Goal: Contribute content: Contribute content

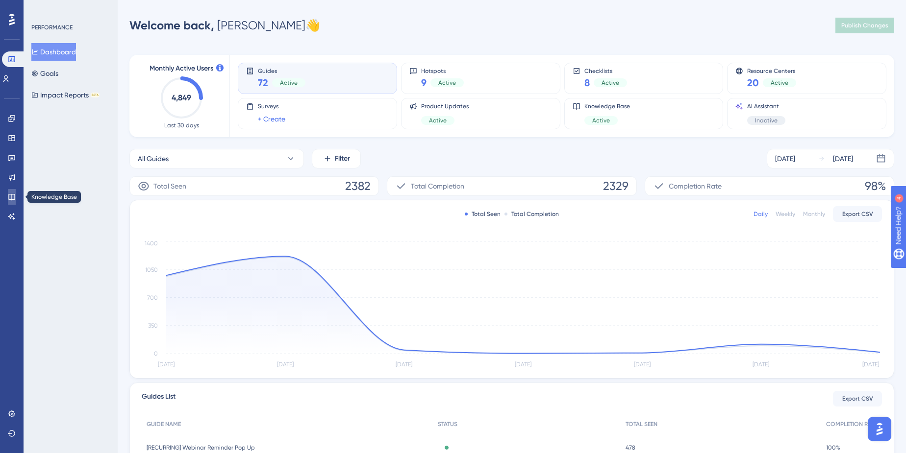
click at [16, 192] on link at bounding box center [12, 197] width 8 height 16
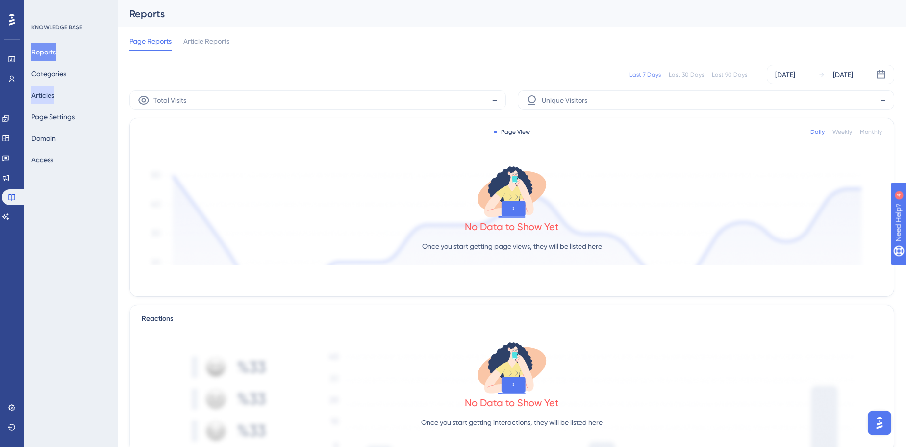
click at [54, 98] on button "Articles" at bounding box center [42, 95] width 23 height 18
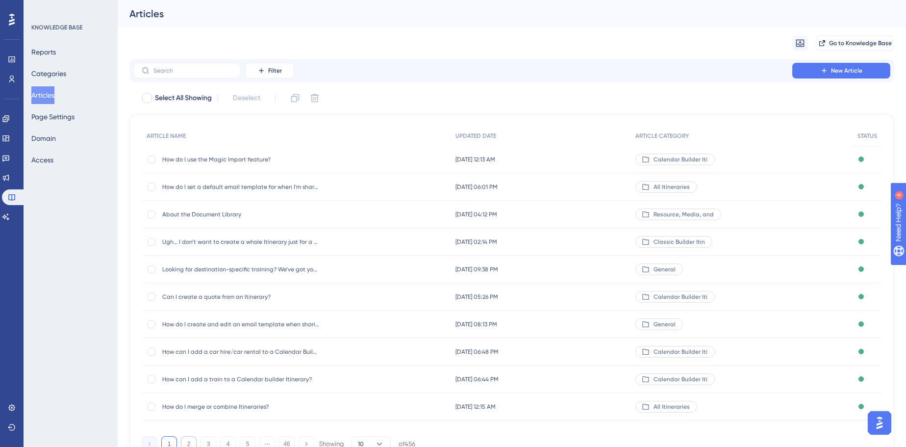
click at [189, 441] on button "2" at bounding box center [189, 444] width 16 height 16
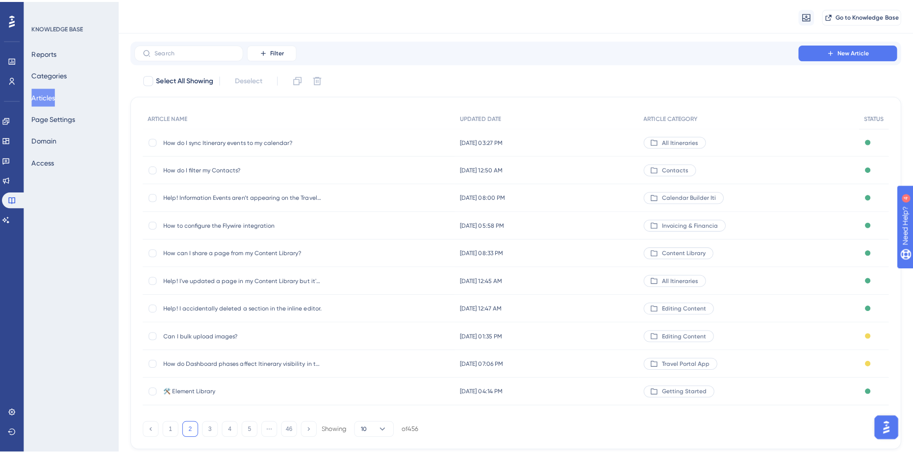
scroll to position [44, 0]
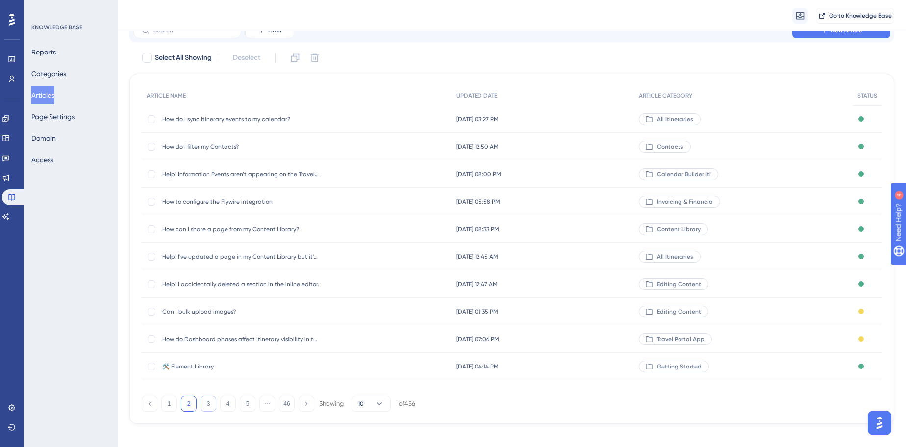
click at [204, 409] on button "3" at bounding box center [208, 404] width 16 height 16
click at [151, 203] on div at bounding box center [152, 202] width 8 height 8
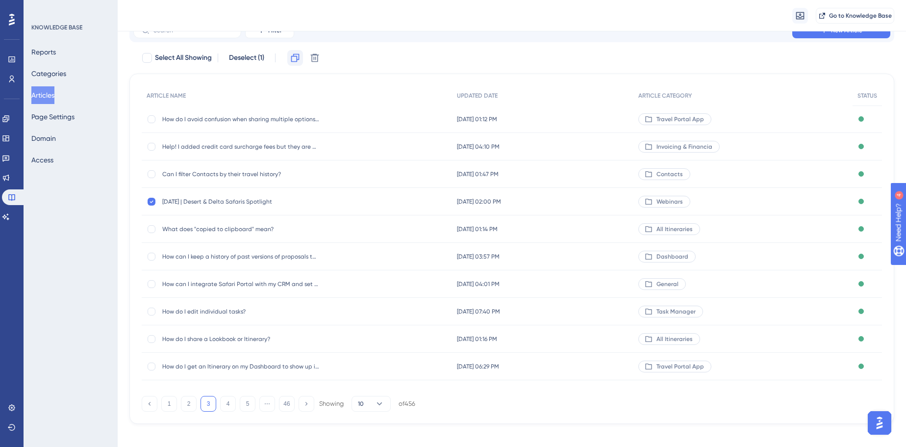
click at [292, 59] on icon at bounding box center [295, 58] width 10 height 10
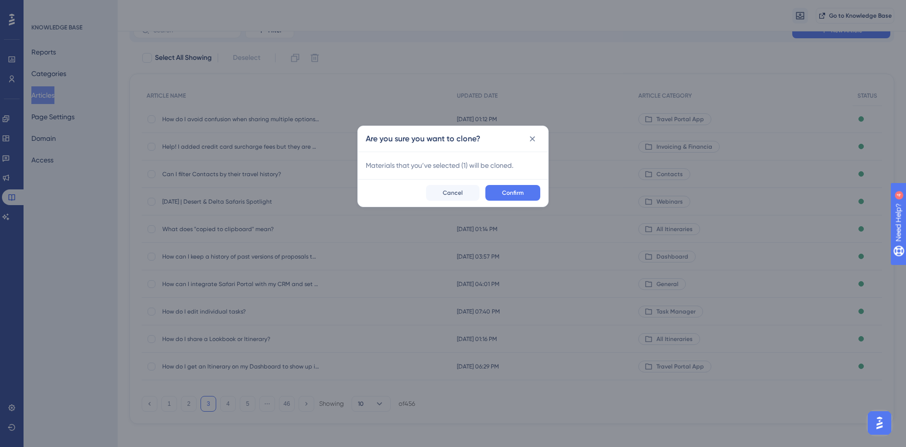
checkbox input "false"
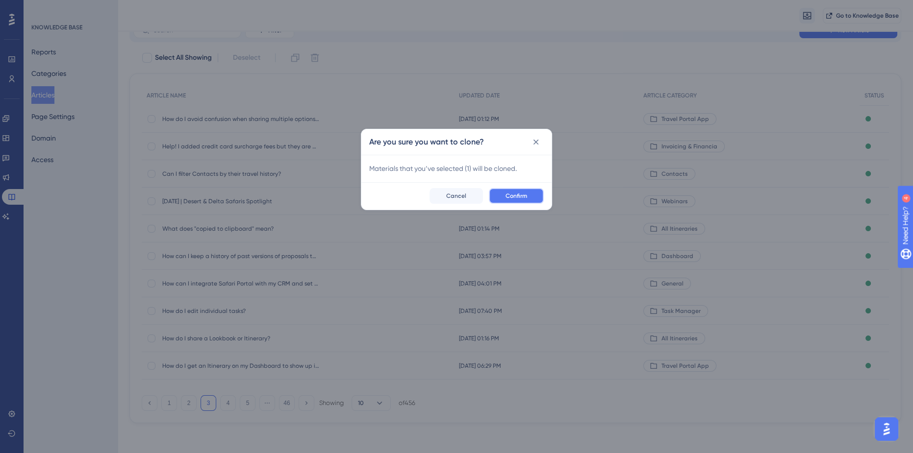
click at [497, 191] on button "Confirm" at bounding box center [516, 196] width 55 height 16
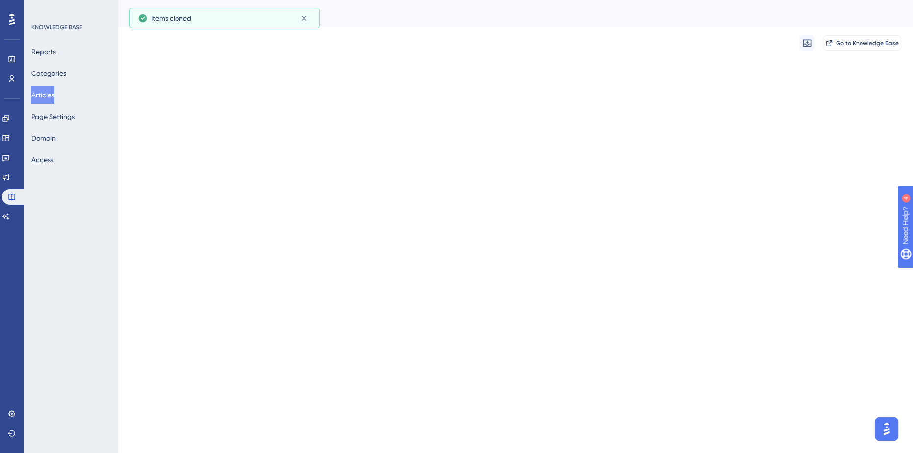
scroll to position [0, 0]
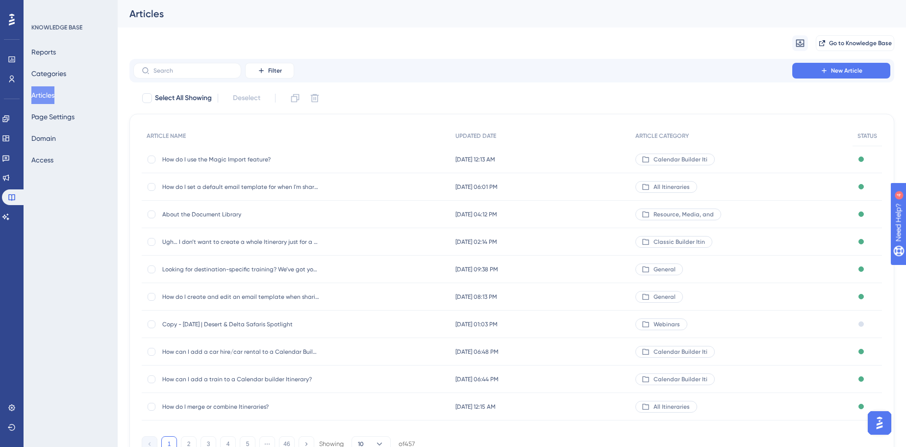
click at [262, 328] on div "Copy - July 31, 2025 | Desert & Delta Safaris Spotlight Copy - July 31, 2025 | …" at bounding box center [240, 323] width 157 height 27
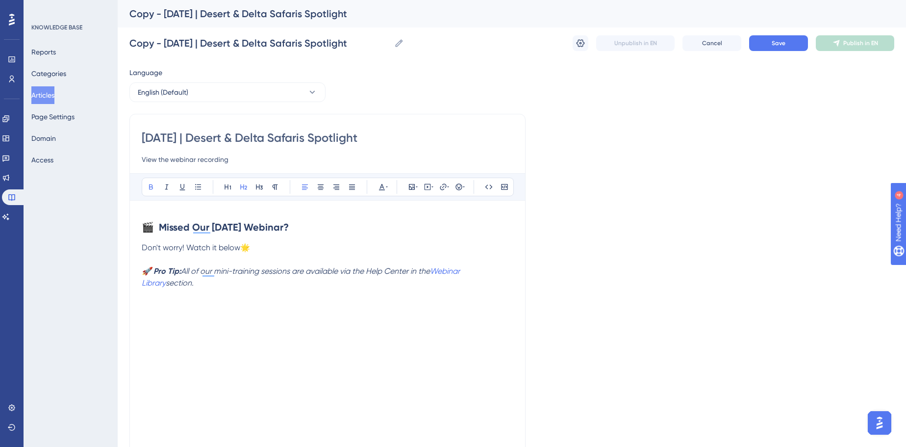
click at [217, 144] on input "July 31, 2025 | Desert & Delta Safaris Spotlight" at bounding box center [328, 138] width 372 height 16
paste input "[DATE] | Credit Card Tools & African [PERSON_NAME] Camps"
type input "[DATE] | Credit Card Tools & African [PERSON_NAME] Camps"
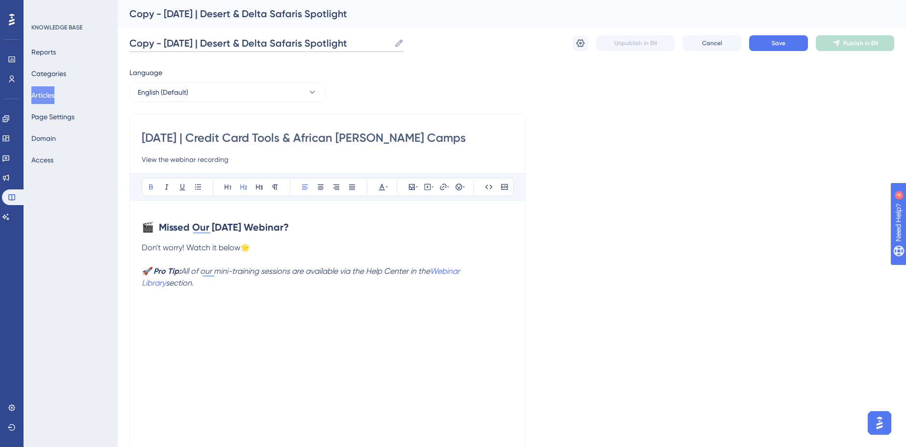
click at [373, 49] on input "Copy - July 31, 2025 | Desert & Delta Safaris Spotlight" at bounding box center [259, 43] width 261 height 14
paste input "[DATE] | Credit Card Tools & African [PERSON_NAME] Camps"
type input "[DATE] | Credit Card Tools & African [PERSON_NAME] Camps"
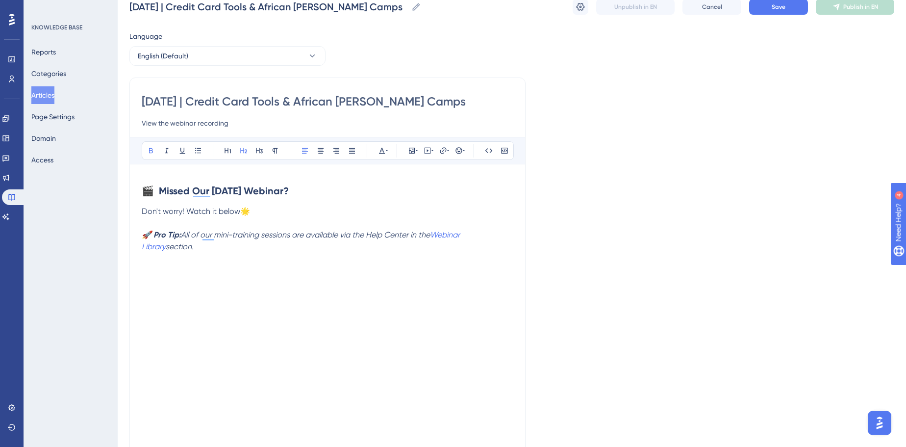
scroll to position [89, 0]
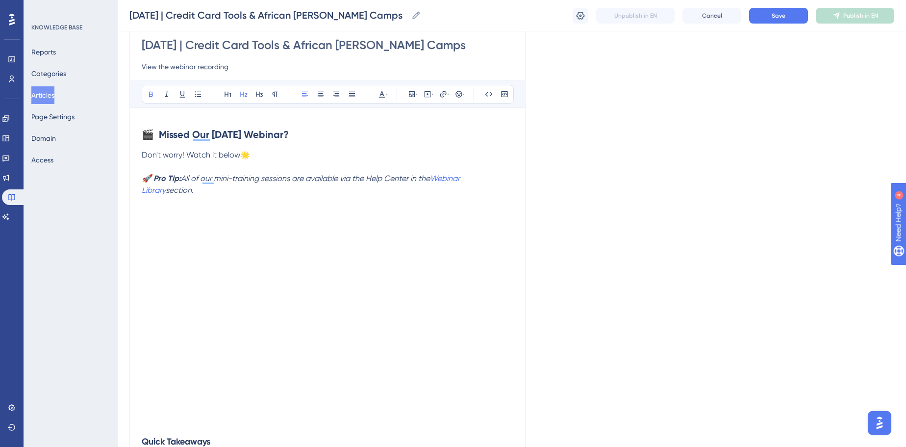
click at [255, 419] on p "To enrich screen reader interactions, please activate Accessibility in Grammarl…" at bounding box center [328, 423] width 372 height 12
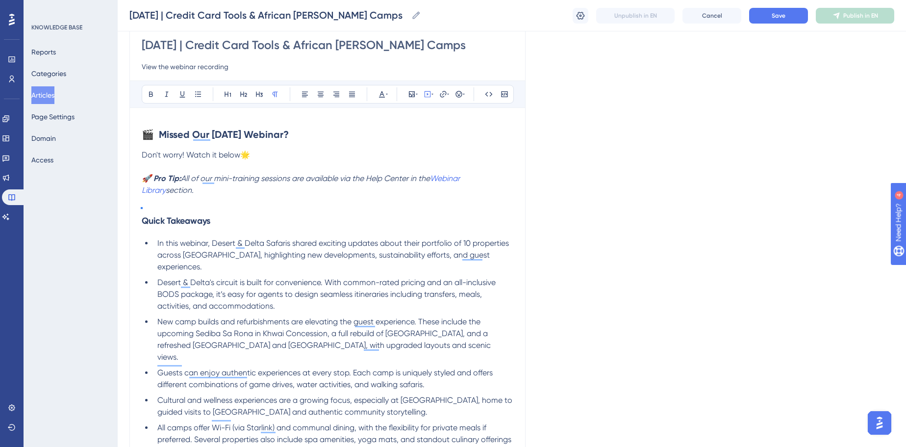
click at [197, 197] on p "To enrich screen reader interactions, please activate Accessibility in Grammarl…" at bounding box center [328, 202] width 372 height 12
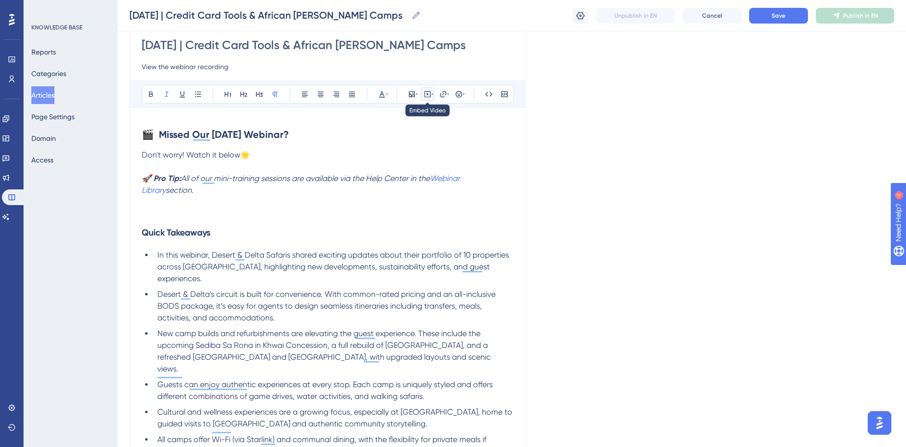
click at [424, 99] on button at bounding box center [428, 94] width 14 height 14
click at [432, 150] on textarea at bounding box center [427, 154] width 149 height 44
paste textarea "<div style="padding:56.25% 0 0 0;position:relative;"><iframe src="https://playe…"
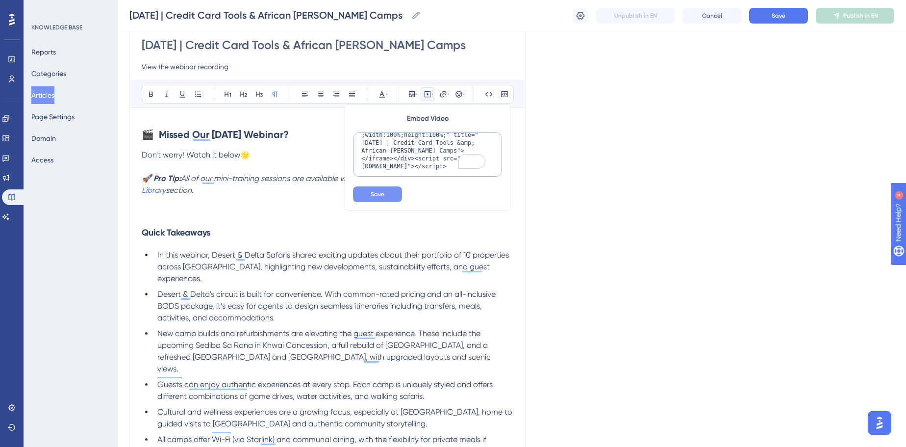
scroll to position [103, 0]
type textarea "<div style="padding:56.25% 0 0 0;position:relative;"><iframe src="https://playe…"
click at [394, 187] on button "Save" at bounding box center [377, 194] width 49 height 16
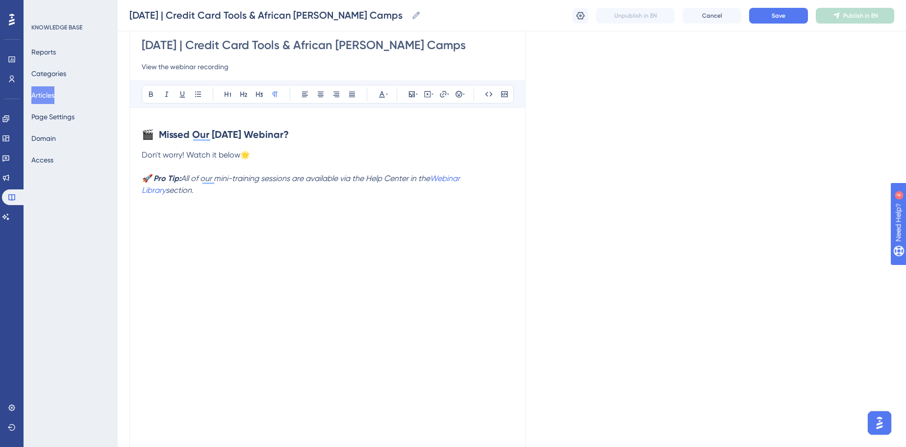
click at [239, 214] on p "To enrich screen reader interactions, please activate Accessibility in Grammarl…" at bounding box center [328, 214] width 372 height 12
click at [240, 203] on p "To enrich screen reader interactions, please activate Accessibility in Grammarl…" at bounding box center [328, 202] width 372 height 12
click at [792, 19] on button "Save" at bounding box center [778, 16] width 59 height 16
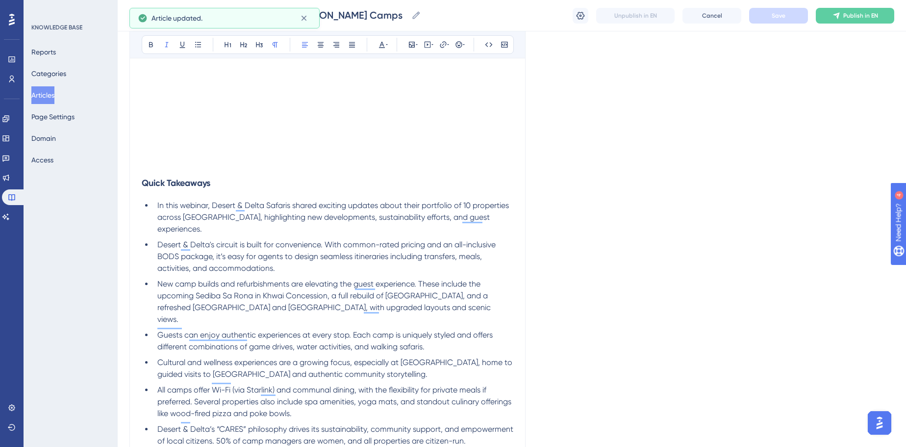
scroll to position [401, 0]
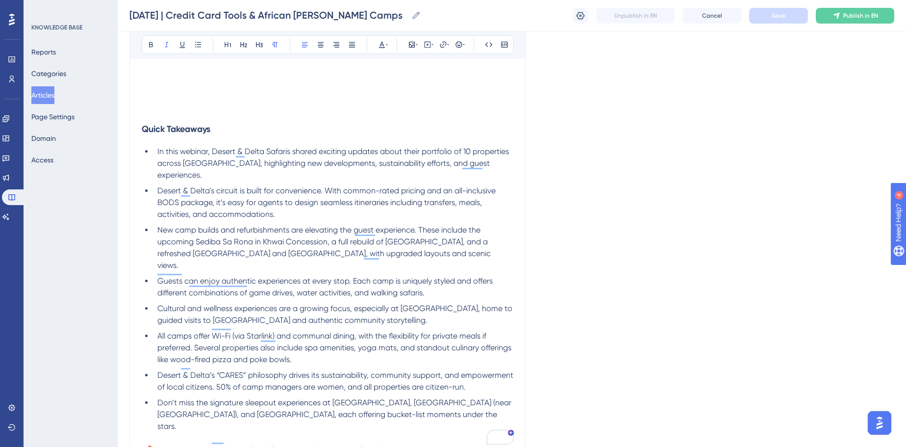
click at [394, 178] on li "In this webinar, Desert & Delta Safaris shared exciting updates about their por…" at bounding box center [333, 163] width 360 height 35
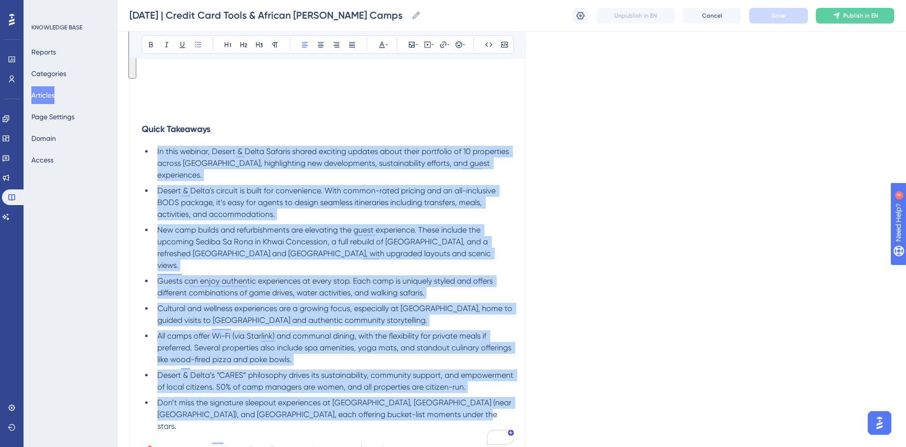
drag, startPoint x: 456, startPoint y: 413, endPoint x: 150, endPoint y: 154, distance: 400.7
click at [150, 154] on ul "In this webinar, Desert & Delta Safaris shared exciting updates about their por…" at bounding box center [328, 289] width 372 height 286
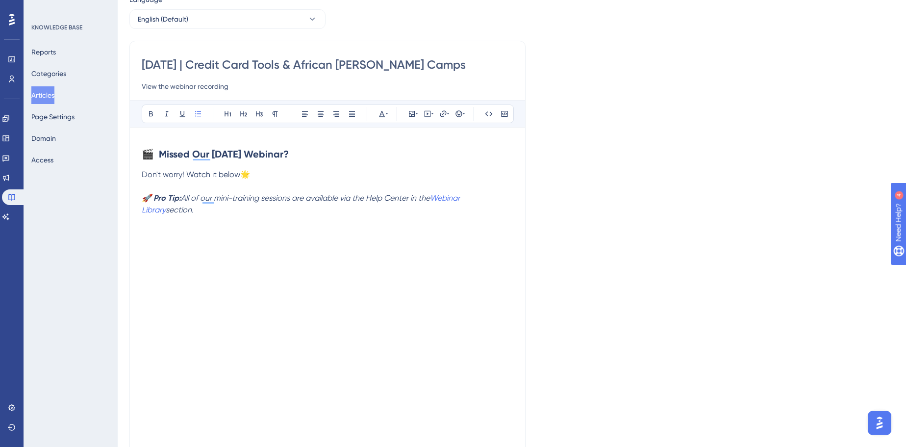
scroll to position [0, 0]
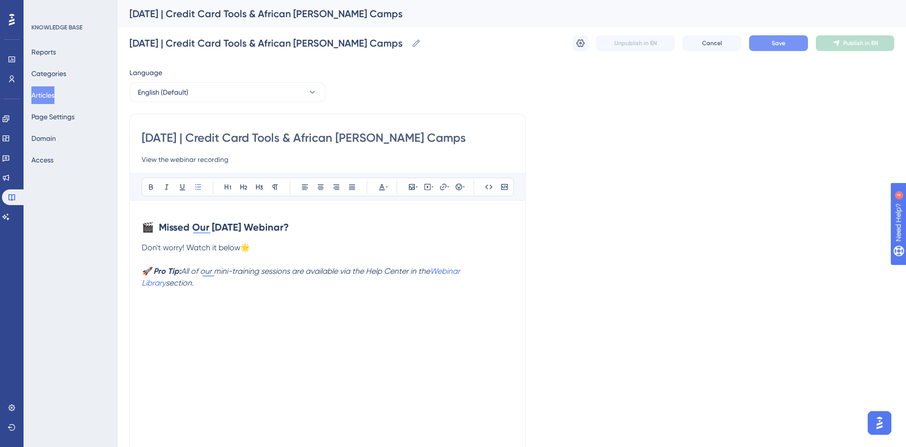
click at [761, 43] on button "Save" at bounding box center [778, 43] width 59 height 16
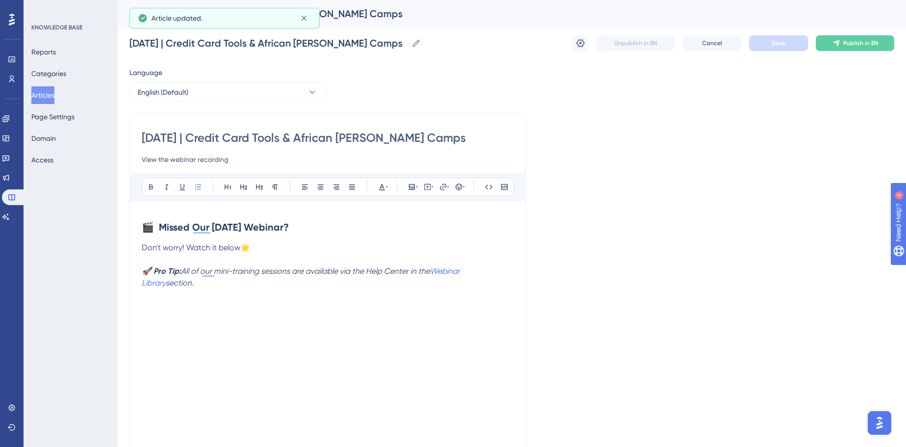
click at [596, 45] on div "Unpublish in EN Cancel Save Publish in EN" at bounding box center [734, 43] width 322 height 16
click at [587, 45] on button at bounding box center [581, 43] width 16 height 16
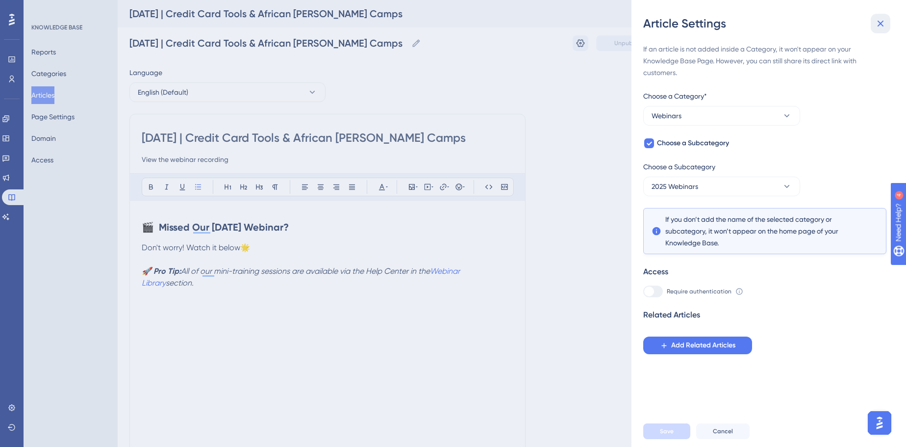
click at [883, 26] on icon at bounding box center [880, 24] width 12 height 12
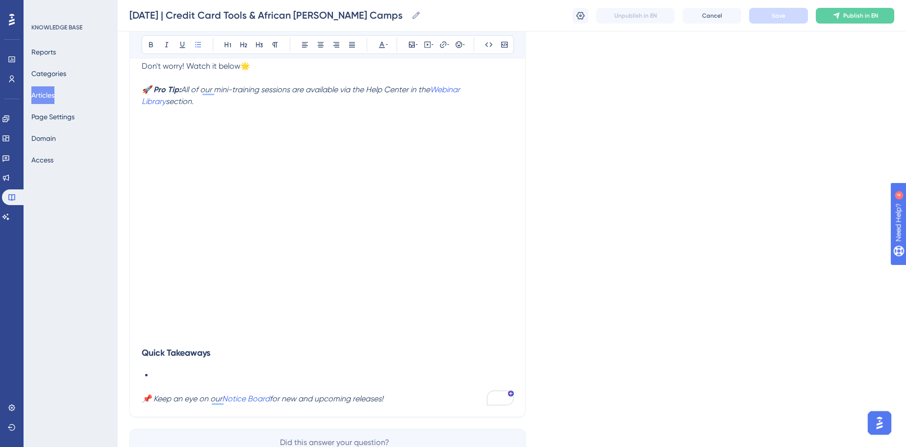
scroll to position [223, 0]
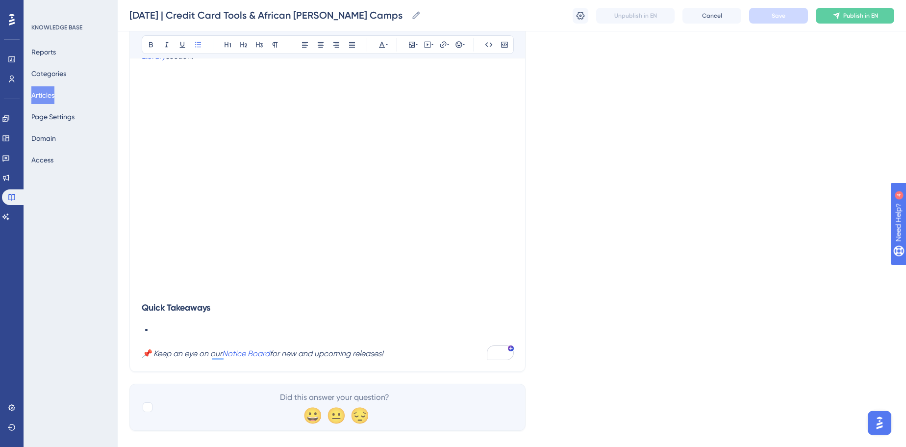
click at [189, 324] on li "To enrich screen reader interactions, please activate Accessibility in Grammarl…" at bounding box center [333, 330] width 360 height 12
drag, startPoint x: 182, startPoint y: 327, endPoint x: 137, endPoint y: 324, distance: 45.8
click at [137, 324] on div "August 14, 2025 | Credit Card Tools & African Bush Camps View the webinar recor…" at bounding box center [327, 129] width 396 height 484
click at [585, 282] on div "Language English (Default) August 14, 2025 | Credit Card Tools & African Bush C…" at bounding box center [511, 135] width 765 height 590
click at [239, 326] on li "To enrich screen reader interactions, please activate Accessibility in Grammarl…" at bounding box center [333, 330] width 360 height 12
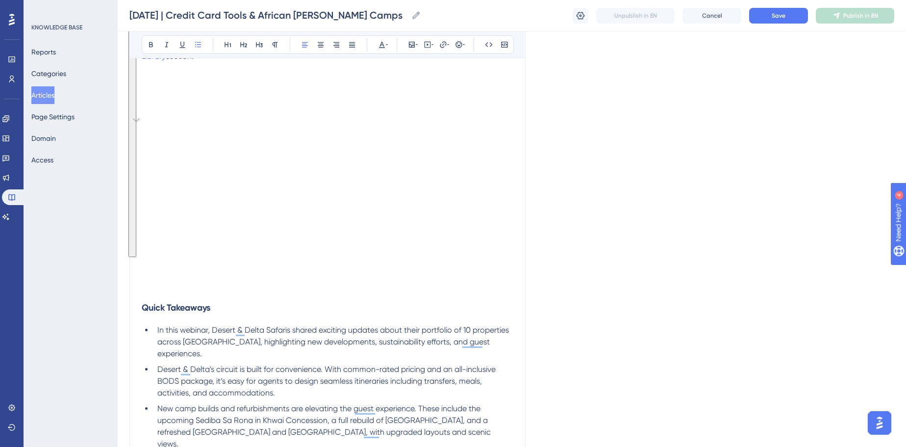
scroll to position [356, 0]
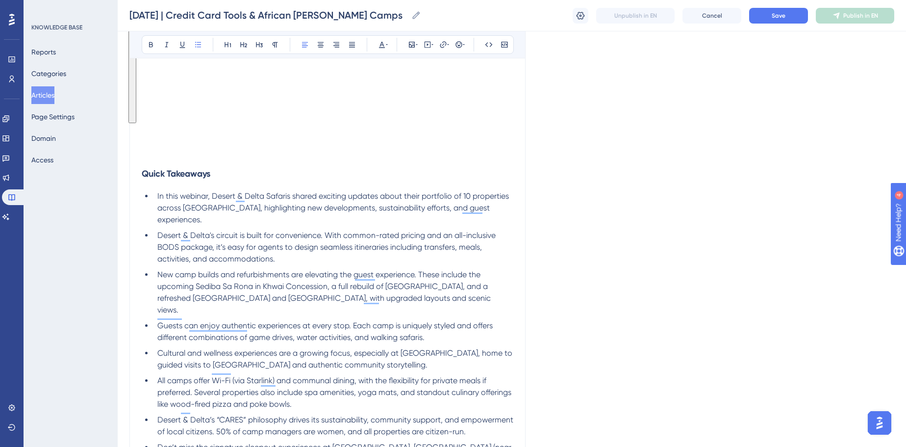
click at [704, 306] on div "Language English (Default) August 14, 2025 | Credit Card Tools & African Bush C…" at bounding box center [511, 138] width 765 height 865
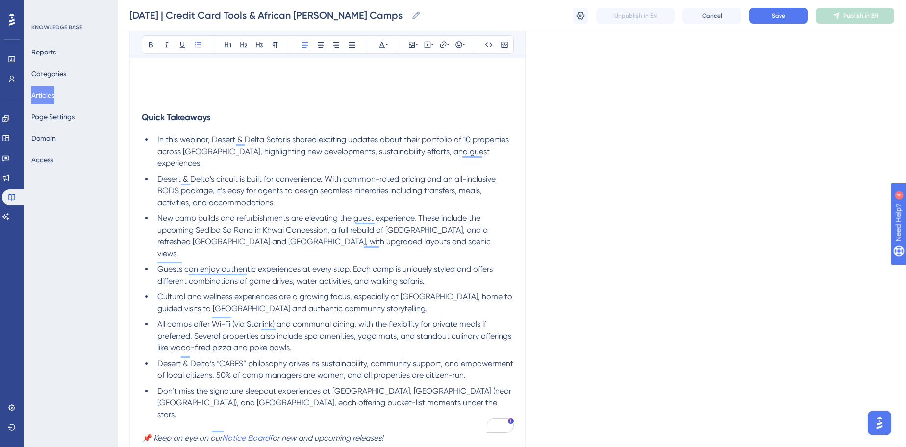
scroll to position [446, 0]
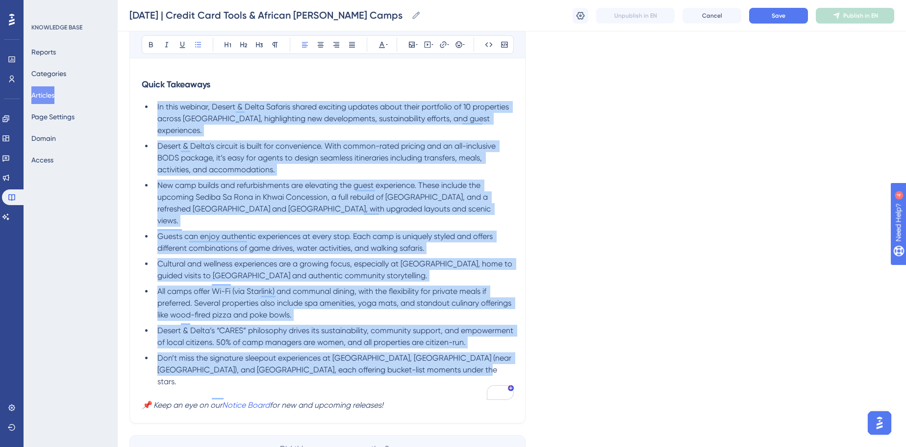
click at [135, 110] on div "Performance Users Engagement Widgets Feedback Product Updates Knowledge Base AI…" at bounding box center [453, 33] width 906 height 959
copy ul "In this webinar, Desert & Delta Safaris shared exciting updates about their por…"
drag, startPoint x: 453, startPoint y: 373, endPoint x: 158, endPoint y: 107, distance: 397.1
click at [158, 107] on ul "In this webinar, Desert & Delta Safaris shared exciting updates about their por…" at bounding box center [328, 244] width 372 height 286
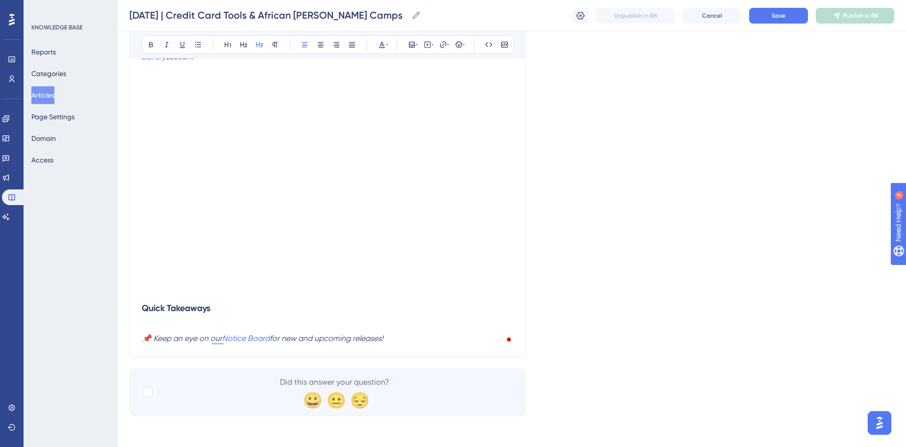
scroll to position [221, 0]
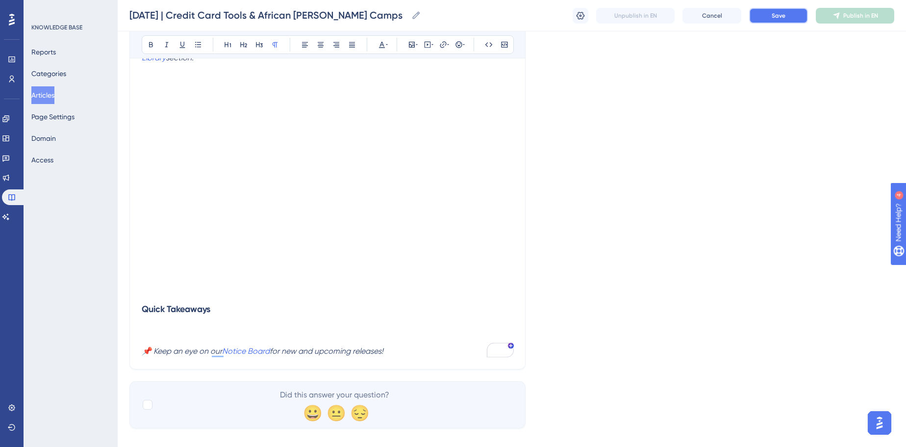
click at [765, 15] on button "Save" at bounding box center [778, 16] width 59 height 16
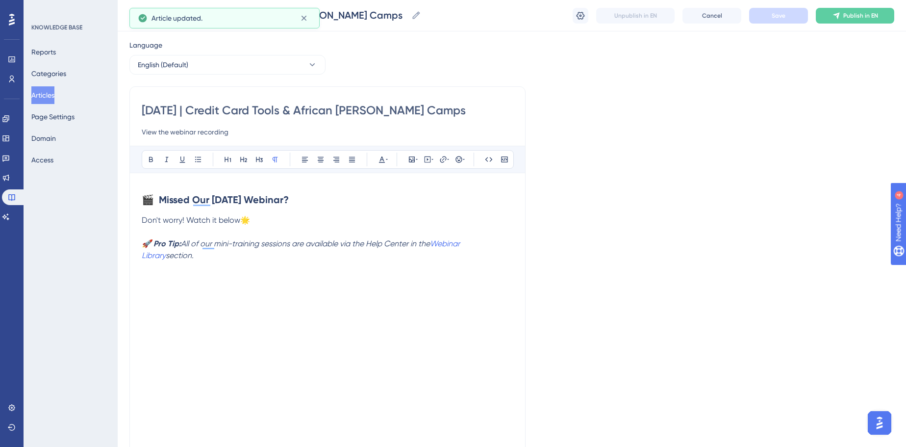
scroll to position [0, 0]
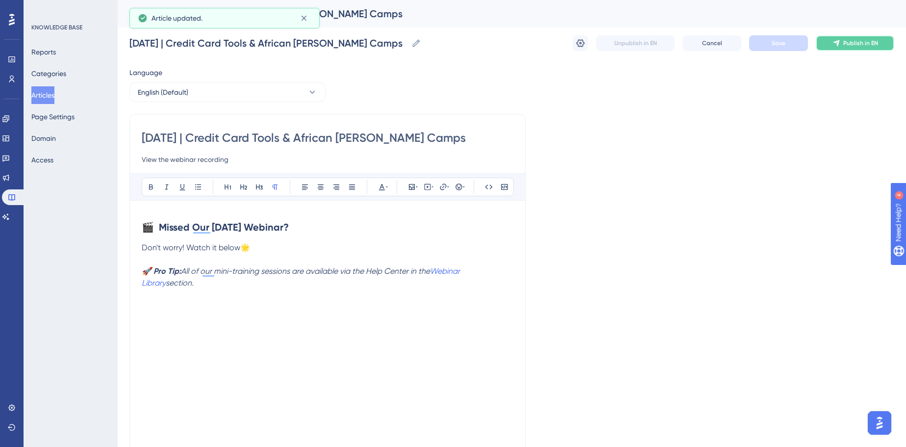
click at [875, 43] on span "Publish in EN" at bounding box center [860, 43] width 35 height 8
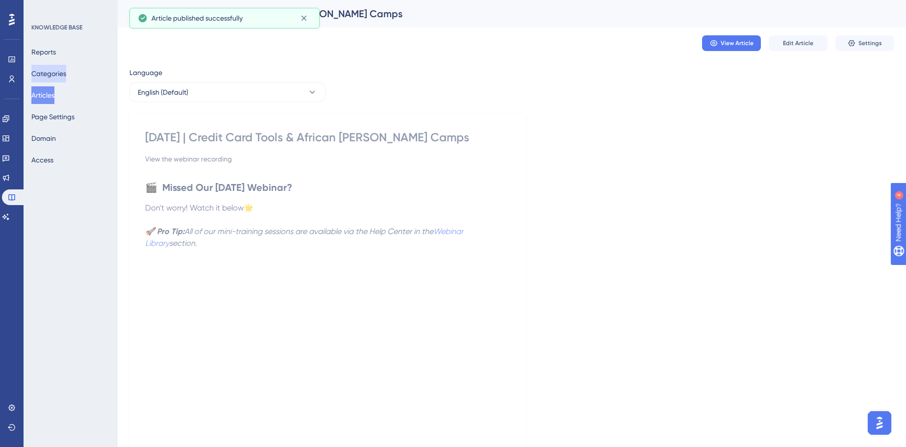
drag, startPoint x: 59, startPoint y: 74, endPoint x: 910, endPoint y: 279, distance: 875.4
click at [59, 74] on button "Categories" at bounding box center [48, 74] width 35 height 18
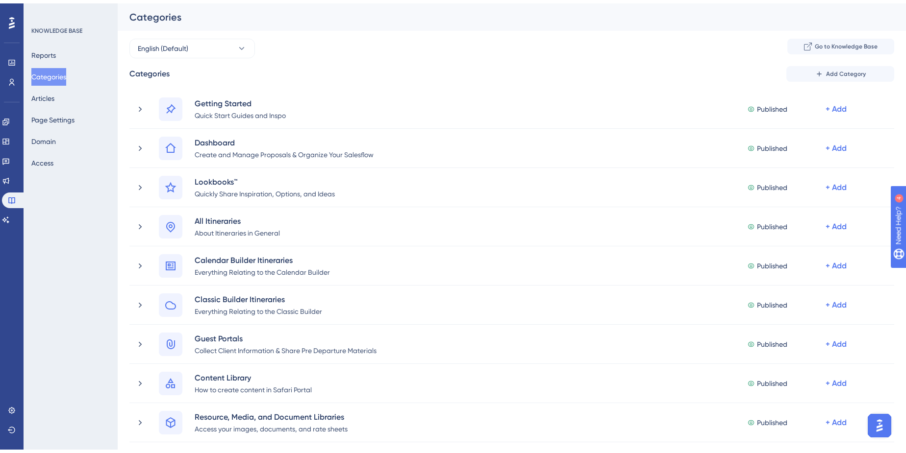
scroll to position [446, 0]
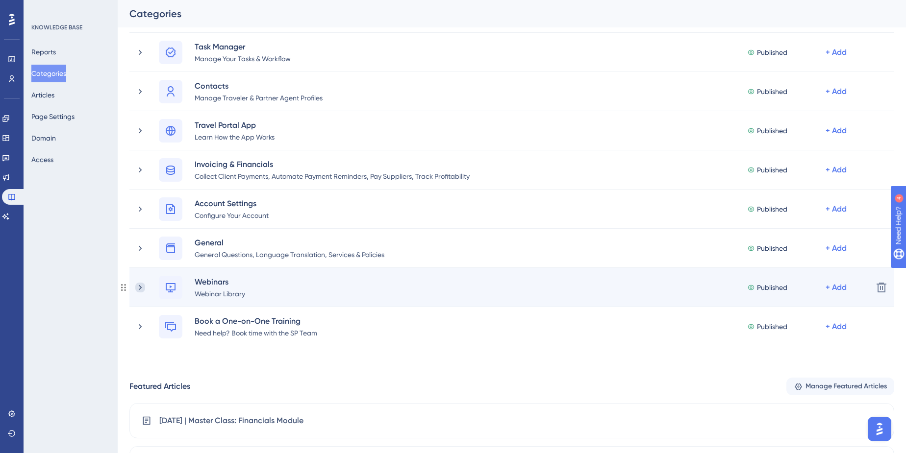
click at [138, 290] on icon at bounding box center [140, 288] width 10 height 10
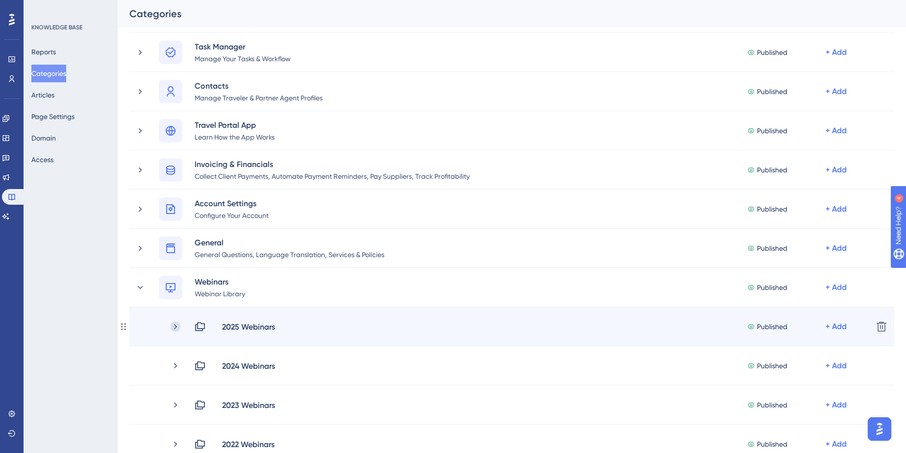
click at [175, 326] on icon at bounding box center [175, 326] width 3 height 5
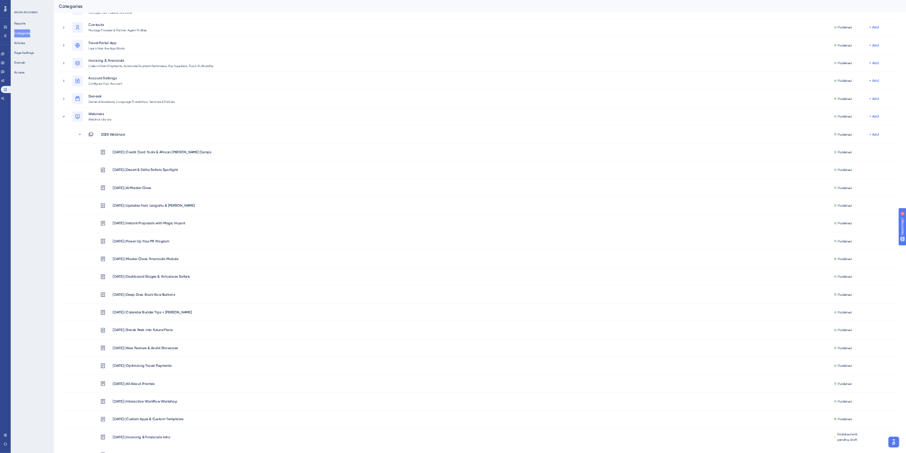
scroll to position [477, 0]
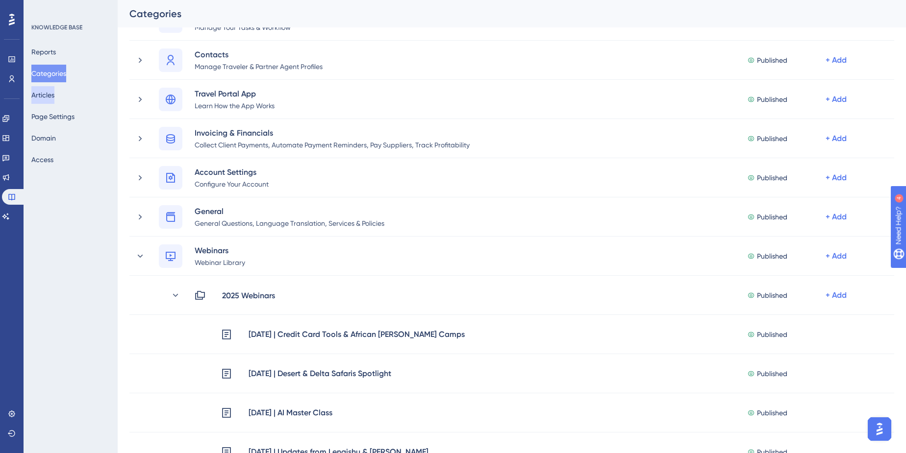
click at [47, 96] on button "Articles" at bounding box center [42, 95] width 23 height 18
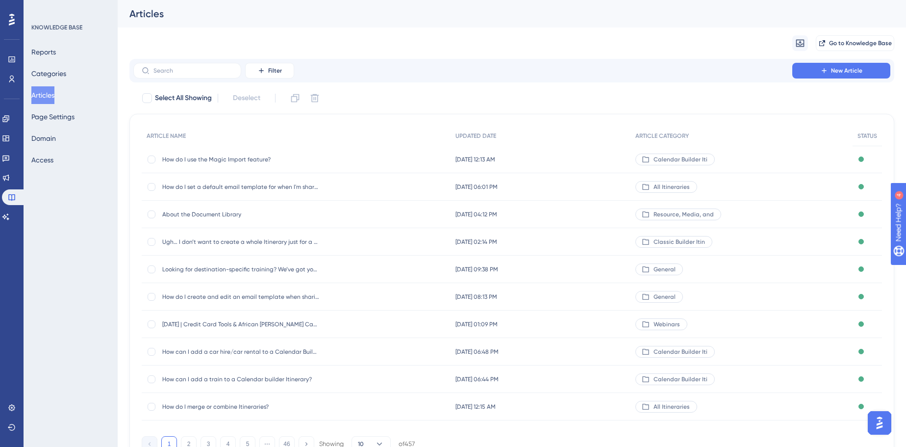
scroll to position [44, 0]
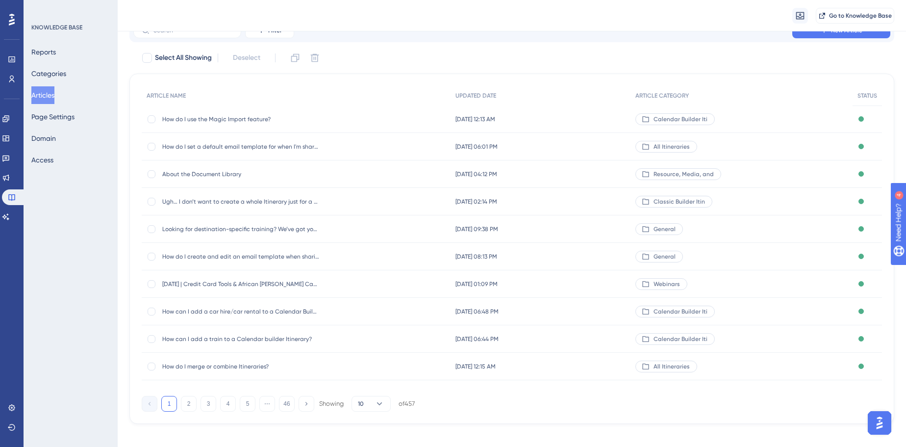
click at [207, 280] on span "[DATE] | Credit Card Tools & African [PERSON_NAME] Camps" at bounding box center [240, 284] width 157 height 8
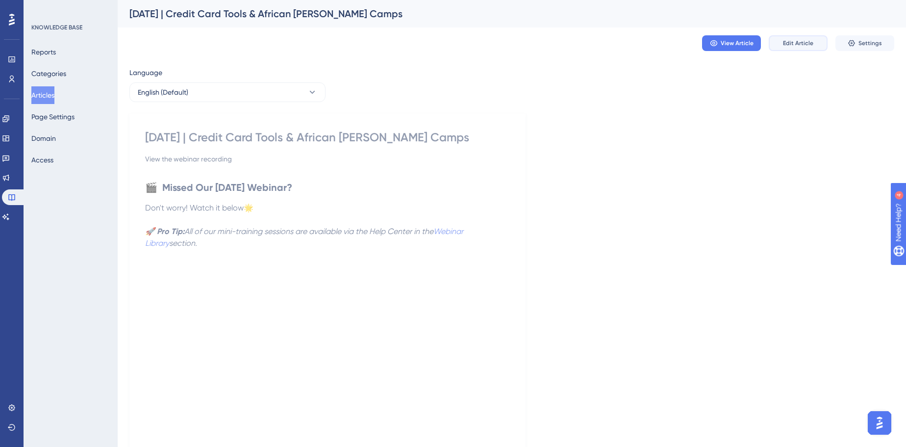
click at [785, 40] on span "Edit Article" at bounding box center [798, 43] width 30 height 8
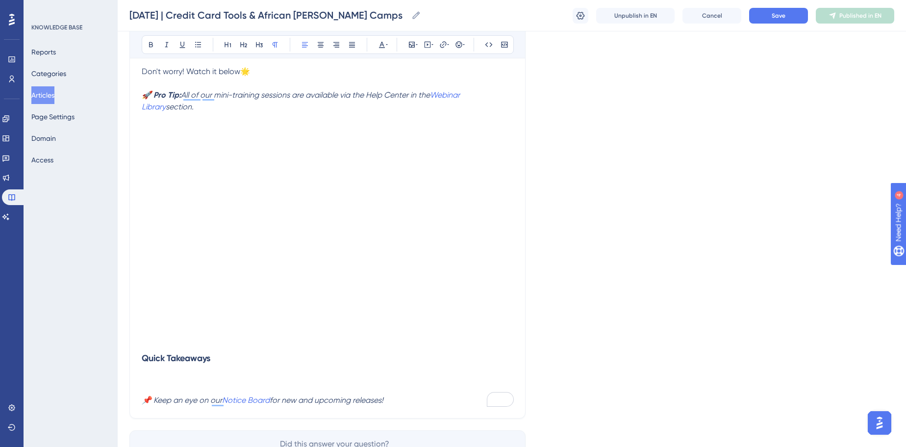
scroll to position [233, 0]
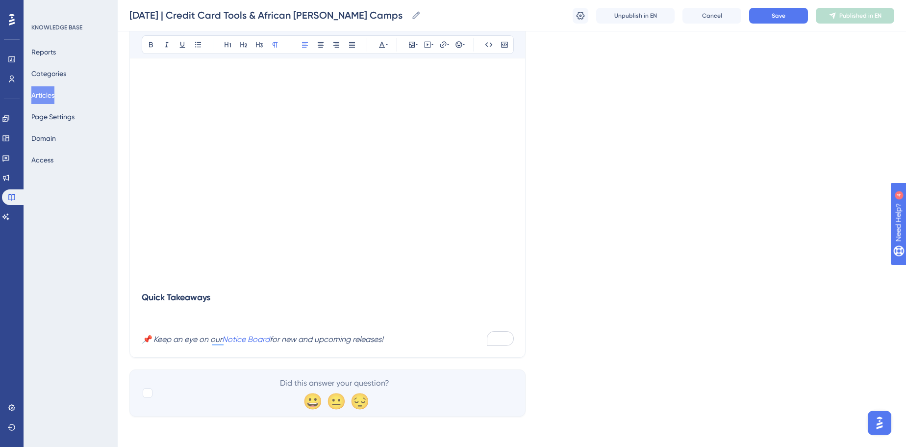
click at [265, 310] on p "To enrich screen reader interactions, please activate Accessibility in Grammarl…" at bounding box center [328, 316] width 372 height 12
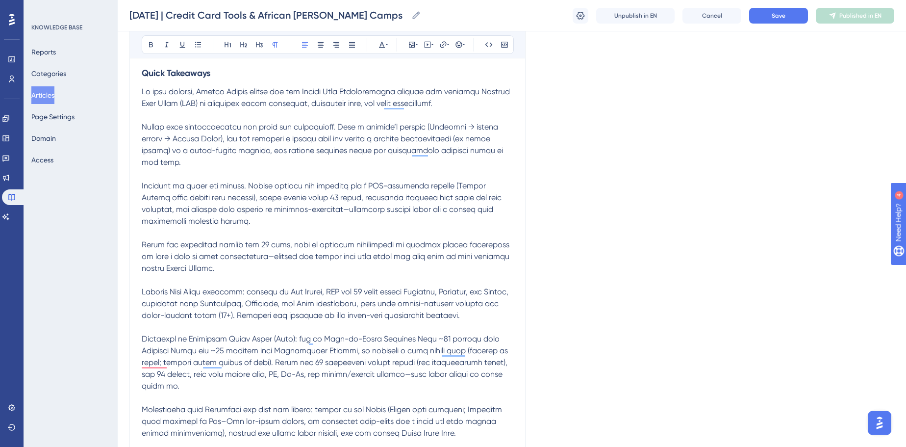
scroll to position [422, 0]
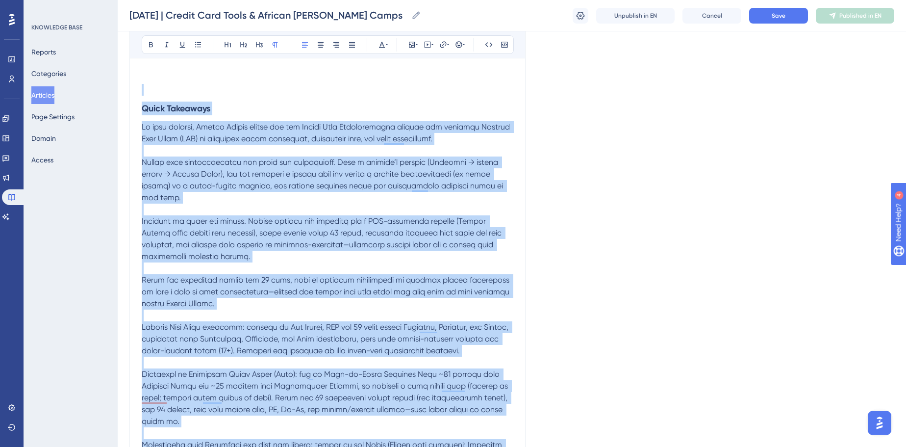
click at [141, 124] on div "August 14, 2025 | Credit Card Tools & African Bush Camps View the webinar recor…" at bounding box center [327, 146] width 396 height 916
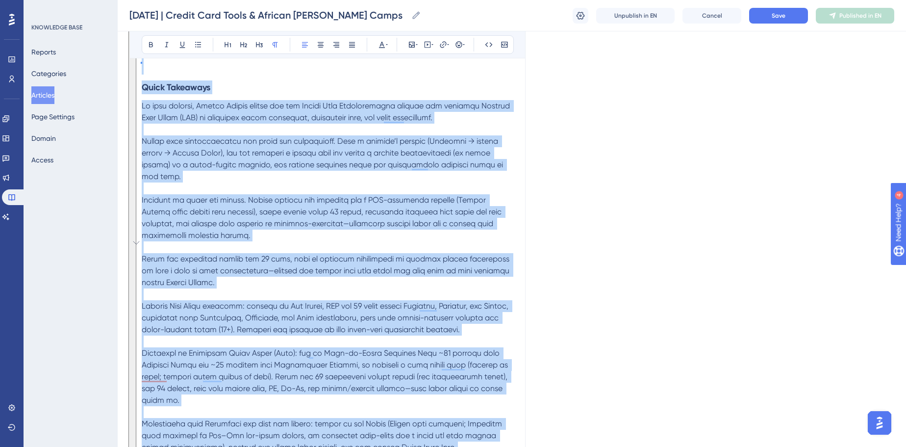
scroll to position [199, 0]
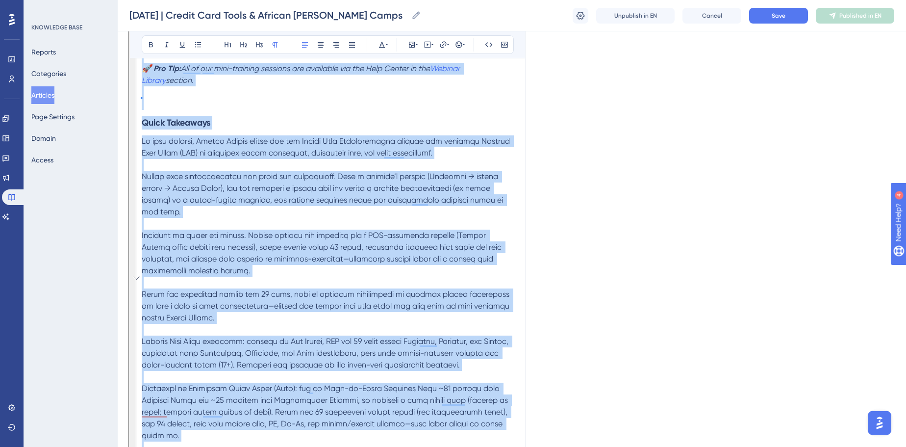
click at [346, 308] on p "To enrich screen reader interactions, please activate Accessibility in Grammarl…" at bounding box center [328, 358] width 372 height 447
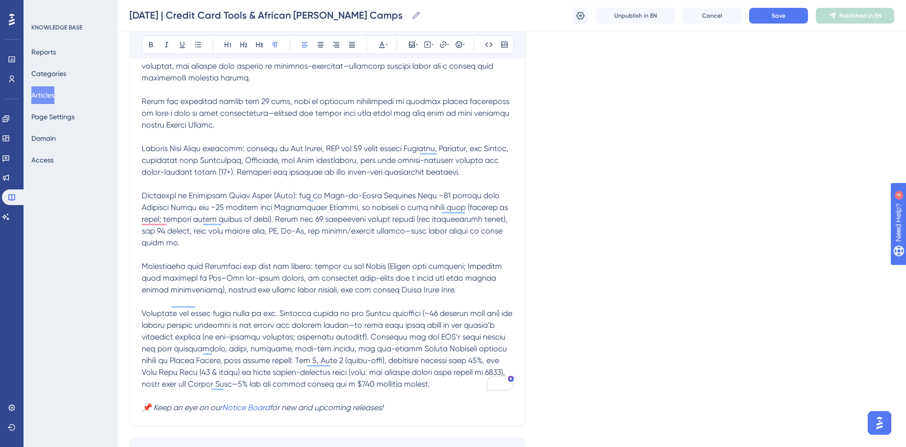
click at [432, 362] on p "To enrich screen reader interactions, please activate Accessibility in Grammarl…" at bounding box center [328, 166] width 372 height 447
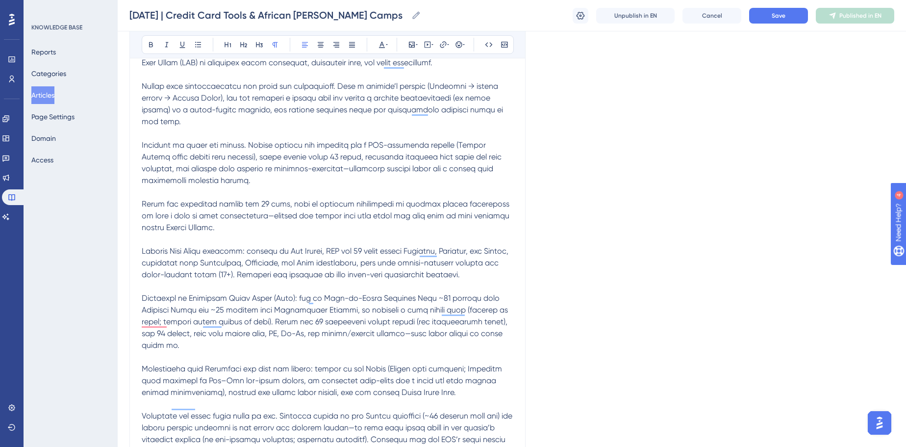
scroll to position [422, 0]
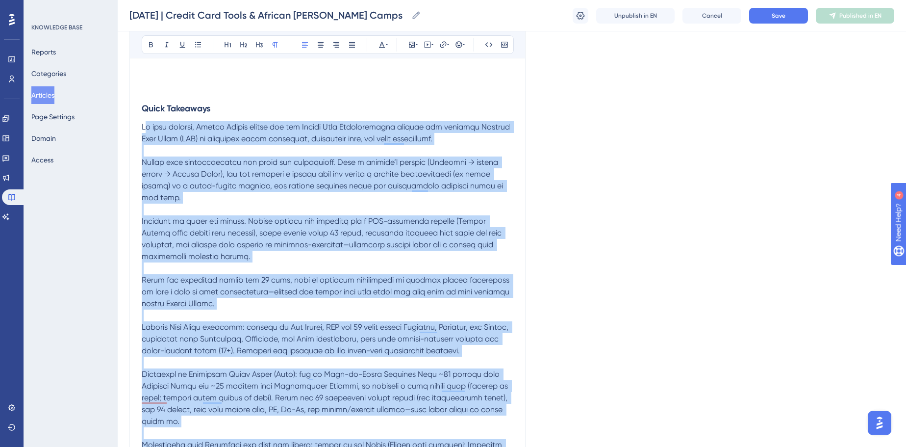
click at [144, 125] on span "To enrich screen reader interactions, please activate Accessibility in Grammarl…" at bounding box center [328, 344] width 373 height 445
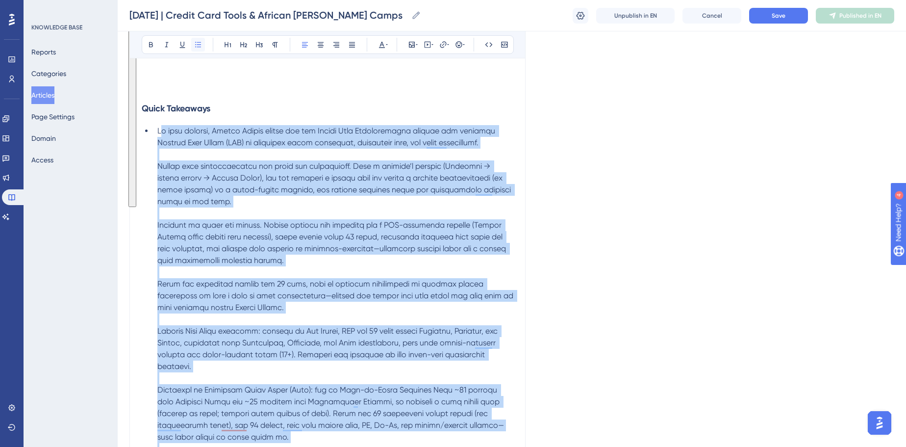
click at [201, 47] on button at bounding box center [198, 45] width 14 height 14
click at [253, 143] on span "To enrich screen reader interactions, please activate Accessibility in Grammarl…" at bounding box center [336, 366] width 358 height 480
click at [487, 142] on span "To enrich screen reader interactions, please activate Accessibility in Grammarl…" at bounding box center [336, 366] width 358 height 480
click at [497, 144] on li "To enrich screen reader interactions, please activate Accessibility in Grammarl…" at bounding box center [333, 366] width 360 height 482
click at [505, 149] on li "To enrich screen reader interactions, please activate Accessibility in Grammarl…" at bounding box center [333, 366] width 360 height 482
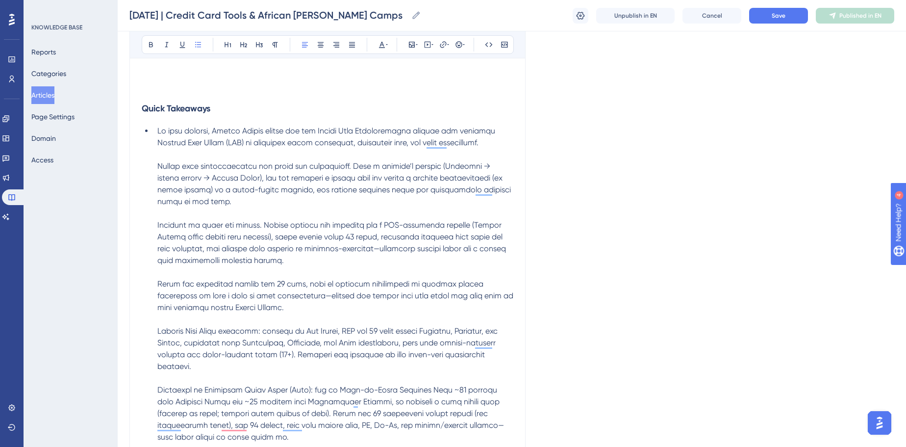
click at [493, 144] on li "To enrich screen reader interactions, please activate Accessibility in Grammarl…" at bounding box center [333, 366] width 360 height 482
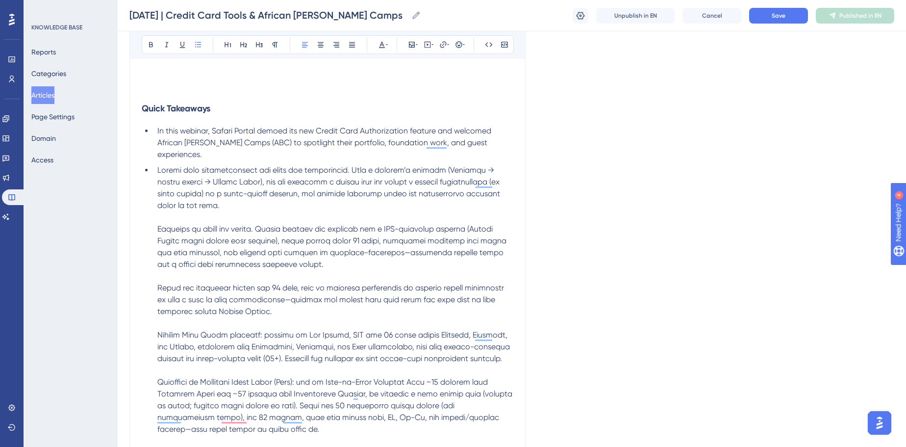
click at [426, 182] on span "To enrich screen reader interactions, please activate Accessibility in Grammarl…" at bounding box center [336, 375] width 358 height 421
click at [413, 196] on li "To enrich screen reader interactions, please activate Accessibility in Grammarl…" at bounding box center [333, 376] width 360 height 424
click at [233, 166] on span "To enrich screen reader interactions, please activate Accessibility in Grammarl…" at bounding box center [336, 375] width 358 height 421
click at [235, 166] on span "To enrich screen reader interactions, please activate Accessibility in Grammarl…" at bounding box center [336, 375] width 358 height 421
click at [428, 165] on span "To enrich screen reader interactions, please activate Accessibility in Grammarl…" at bounding box center [336, 375] width 358 height 421
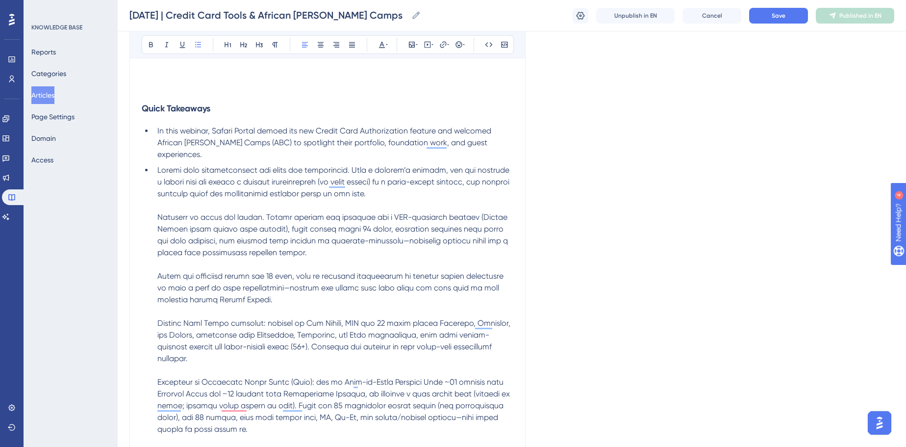
click at [436, 176] on li "To enrich screen reader interactions, please activate Accessibility in Grammarl…" at bounding box center [333, 376] width 360 height 424
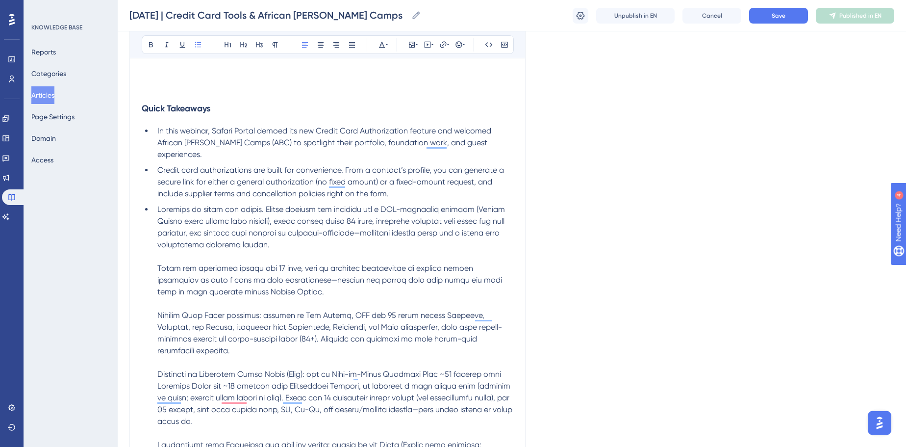
click at [333, 228] on li "To enrich screen reader interactions, please activate Accessibility in Grammarl…" at bounding box center [333, 397] width 360 height 388
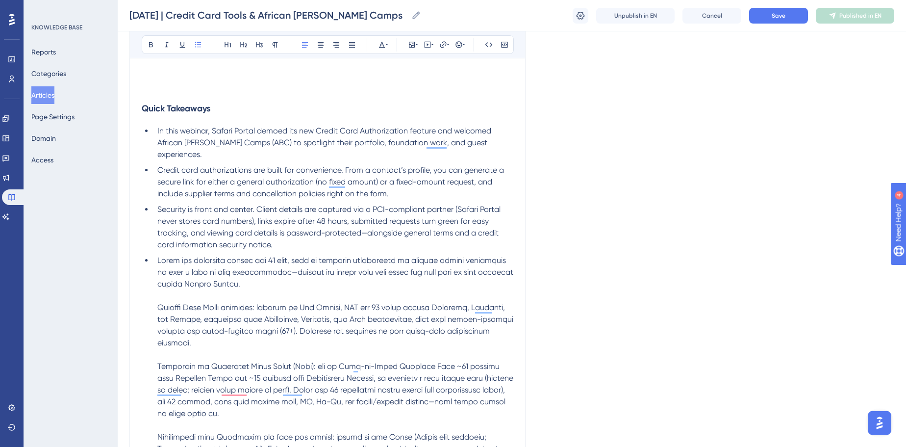
click at [307, 269] on li "To enrich screen reader interactions, please activate Accessibility in Grammarl…" at bounding box center [333, 413] width 360 height 318
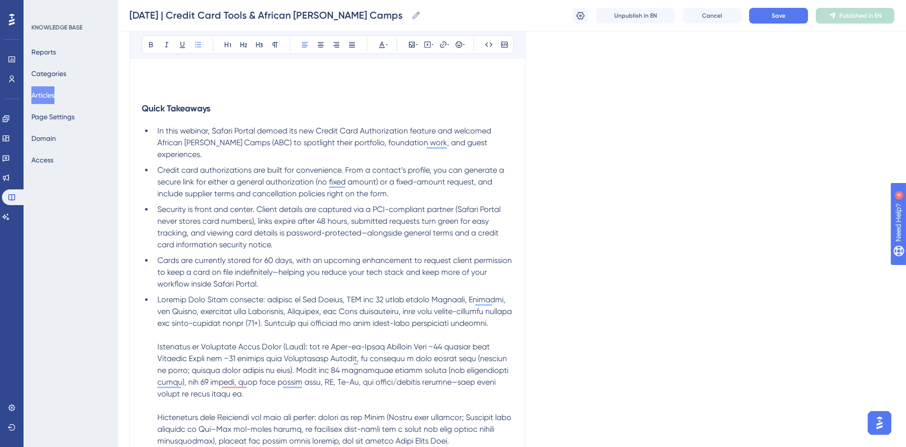
click at [297, 324] on li "To enrich screen reader interactions, please activate Accessibility in Grammarl…" at bounding box center [333, 423] width 360 height 259
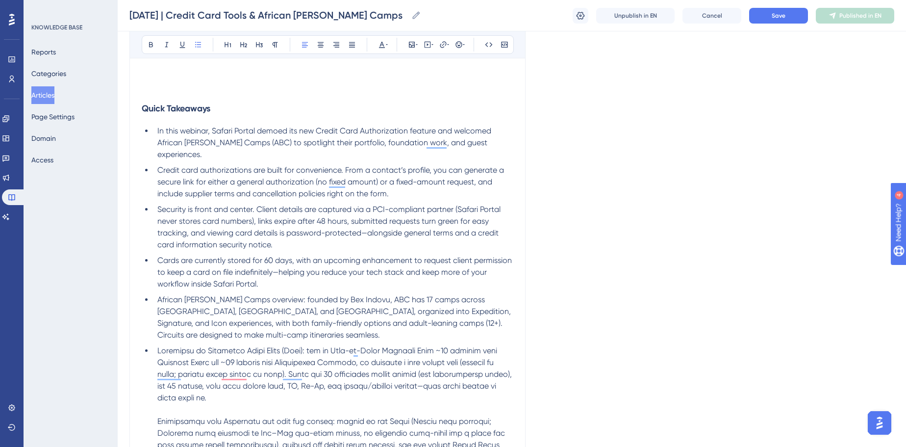
scroll to position [511, 0]
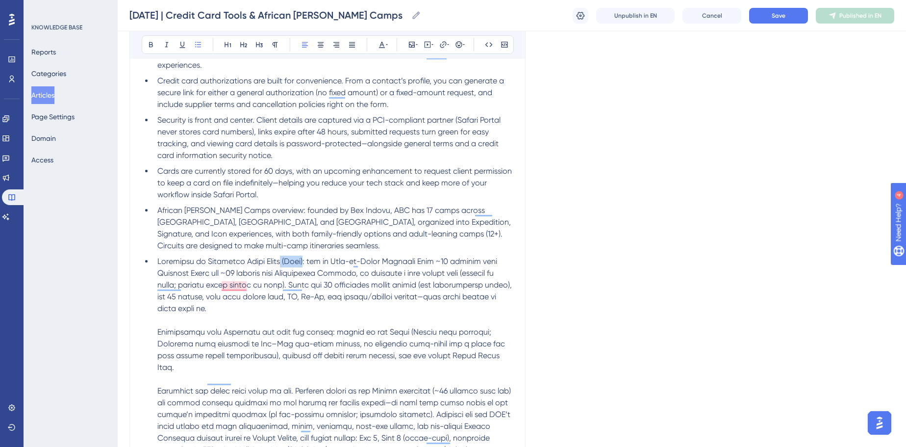
drag, startPoint x: 303, startPoint y: 246, endPoint x: 282, endPoint y: 245, distance: 20.6
click at [282, 256] on span "To enrich screen reader interactions, please activate Accessibility in Grammarl…" at bounding box center [335, 366] width 356 height 221
click at [158, 256] on span "To enrich screen reader interactions, please activate Accessibility in Grammarl…" at bounding box center [335, 366] width 356 height 221
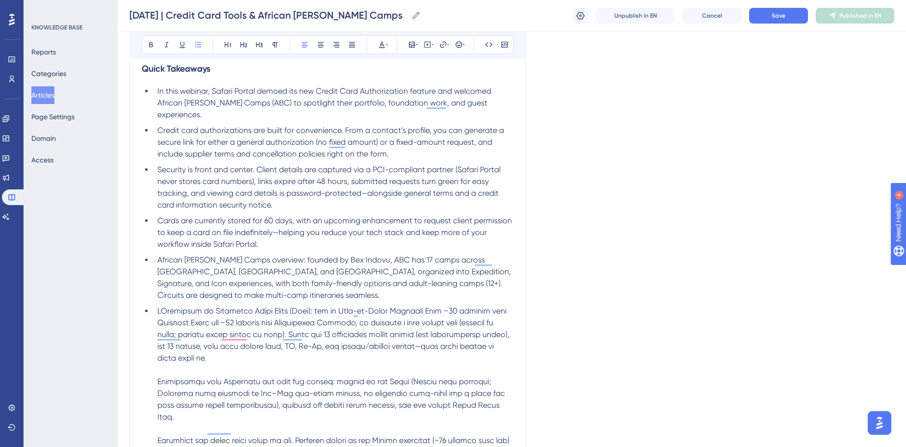
scroll to position [466, 0]
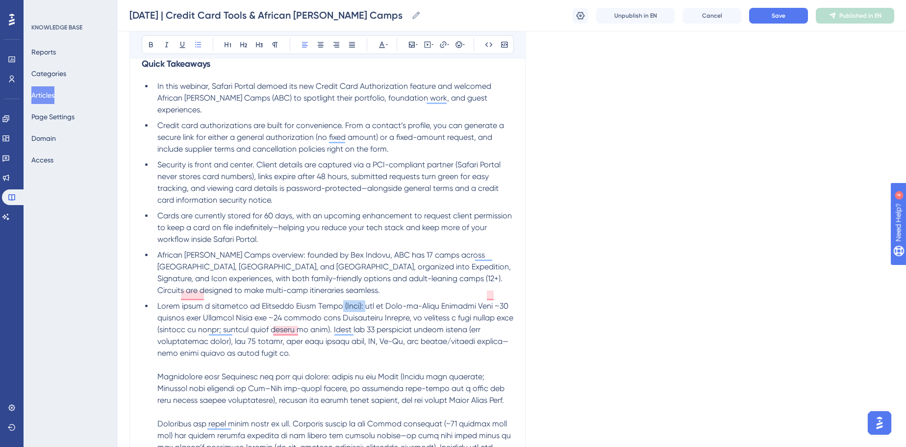
drag, startPoint x: 361, startPoint y: 297, endPoint x: 334, endPoint y: 295, distance: 26.5
click at [334, 301] on span "To enrich screen reader interactions, please activate Accessibility in Grammarl…" at bounding box center [336, 405] width 358 height 209
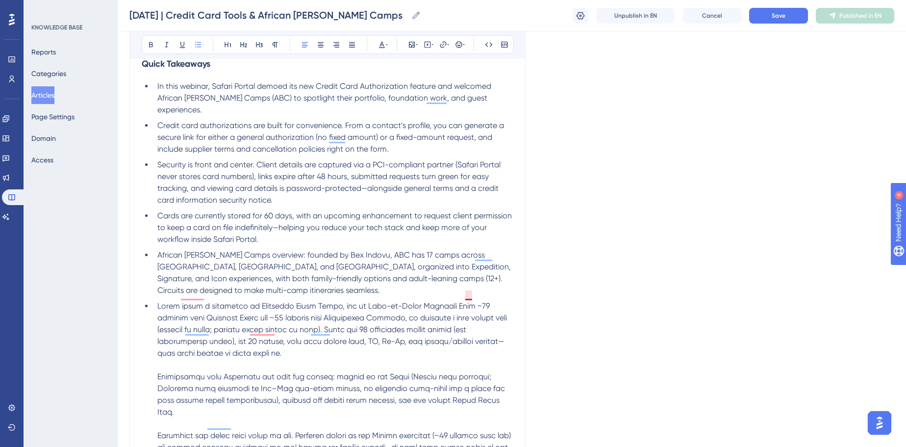
click at [468, 301] on span "To enrich screen reader interactions, please activate Accessibility in Grammarl…" at bounding box center [334, 411] width 355 height 221
click at [271, 306] on span "To enrich screen reader interactions, please activate Accessibility in Grammarl…" at bounding box center [334, 405] width 355 height 209
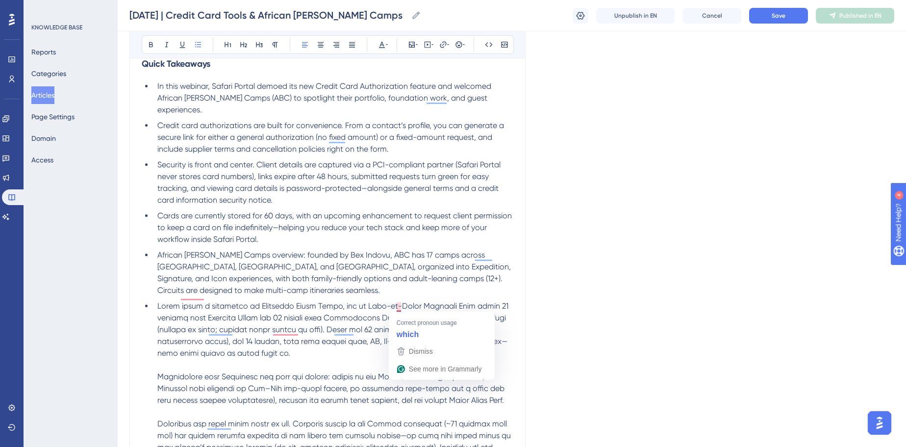
click at [393, 304] on span "To enrich screen reader interactions, please activate Accessibility in Grammarl…" at bounding box center [334, 405] width 355 height 209
click at [400, 319] on span "which" at bounding box center [408, 321] width 22 height 8
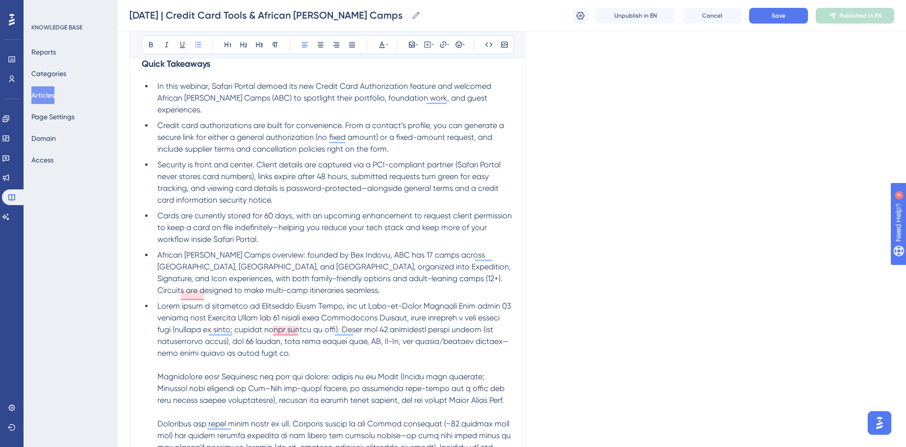
click at [254, 336] on li "To enrich screen reader interactions, please activate Accessibility in Grammarl…" at bounding box center [333, 406] width 360 height 212
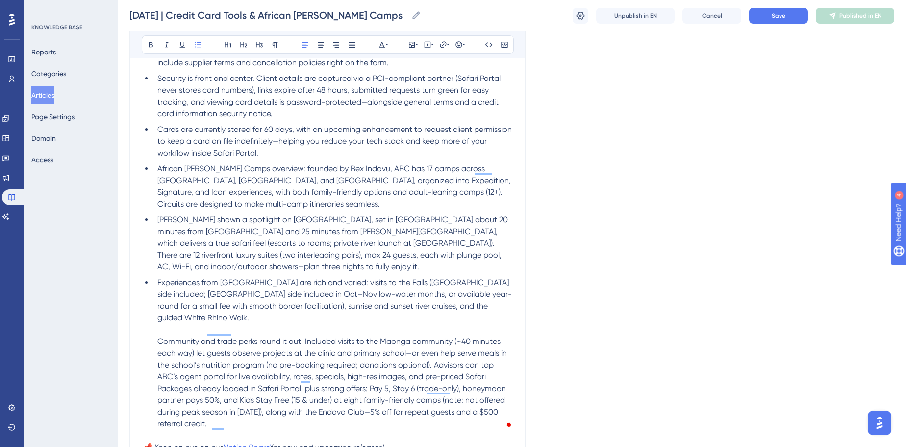
scroll to position [555, 0]
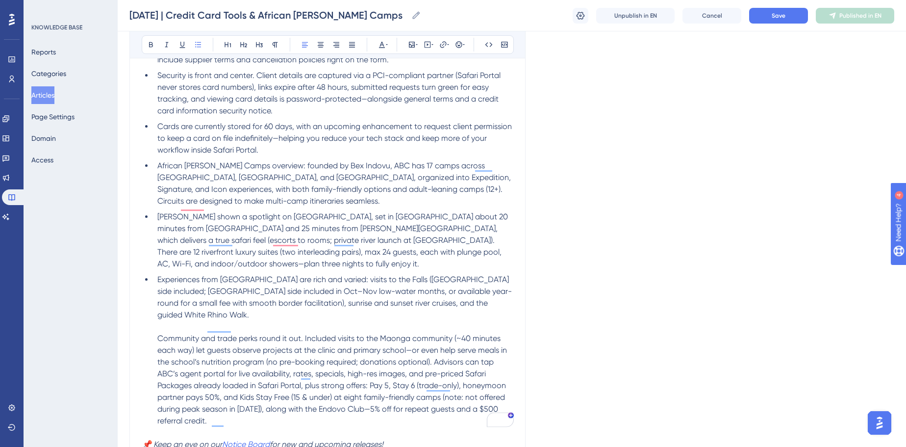
click at [486, 295] on li "Experiences from Thorntree are rich and varied: visits to the Falls (Zambia sid…" at bounding box center [333, 350] width 360 height 153
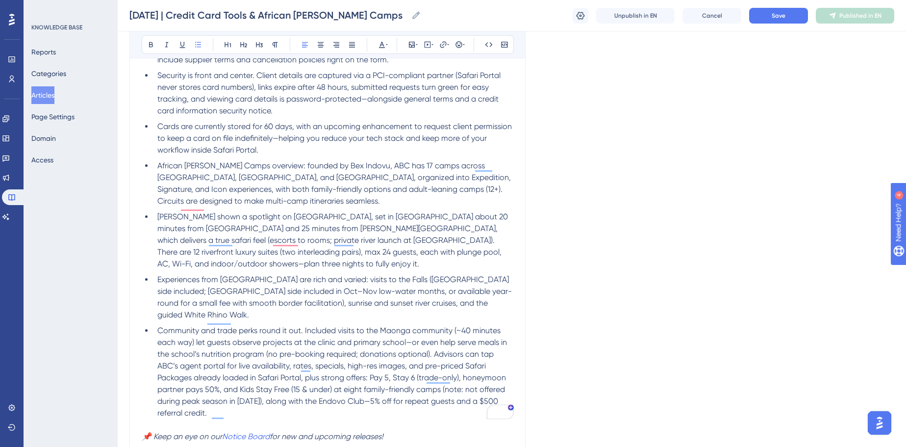
click at [434, 332] on span "Community and trade perks round it out. Included visits to the Maonga community…" at bounding box center [332, 371] width 351 height 92
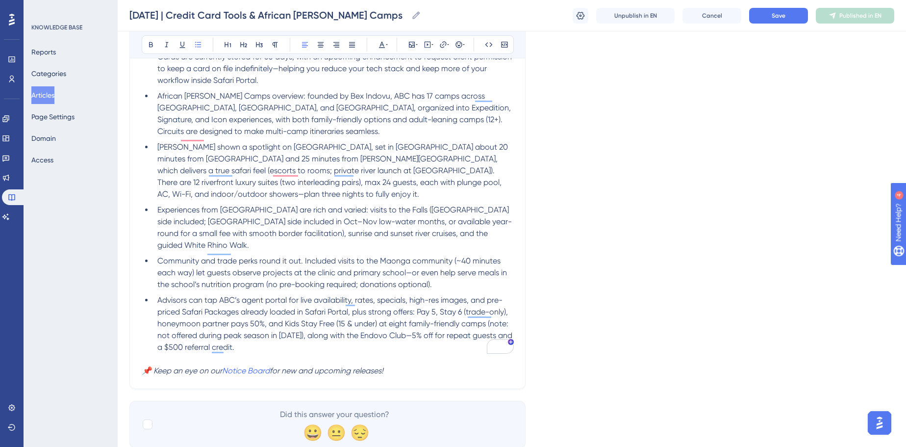
scroll to position [410, 0]
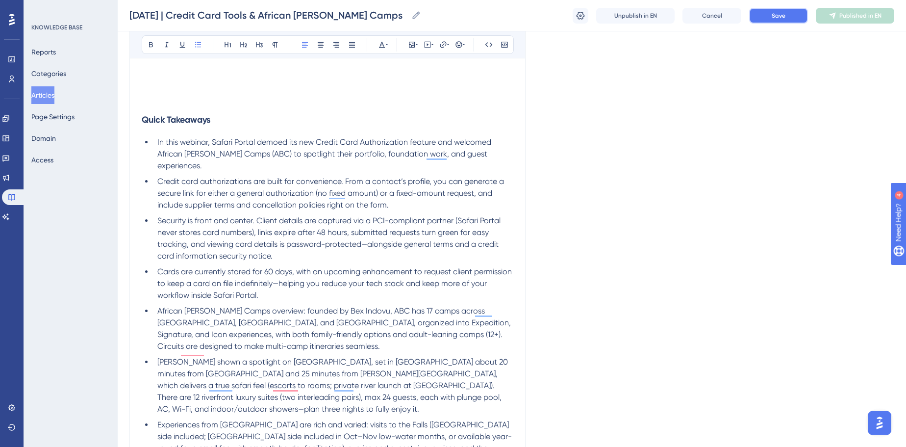
click at [784, 15] on span "Save" at bounding box center [779, 16] width 14 height 8
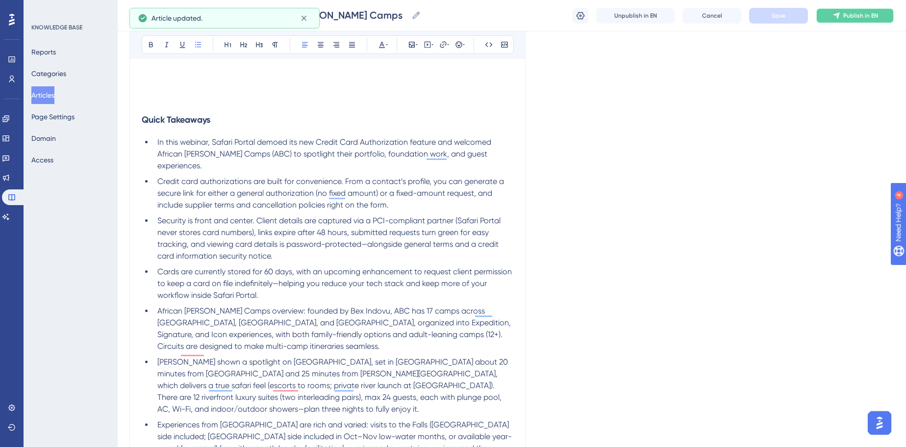
click at [845, 17] on span "Publish in EN" at bounding box center [860, 16] width 35 height 8
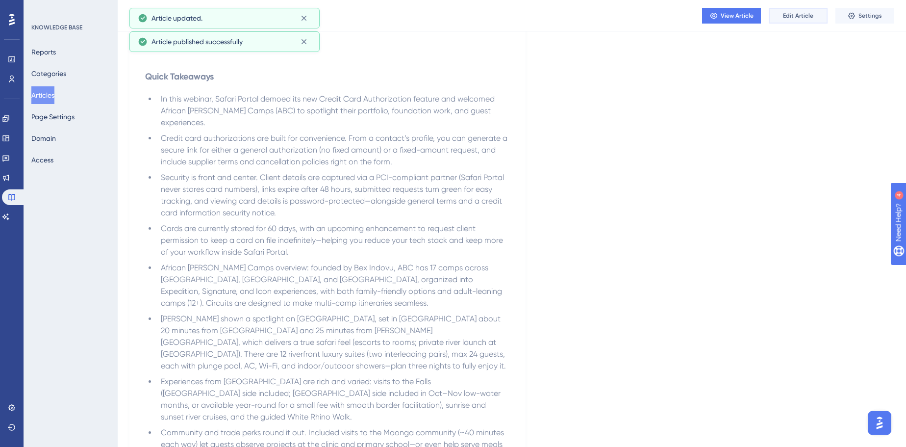
click at [794, 13] on span "Edit Article" at bounding box center [798, 16] width 30 height 8
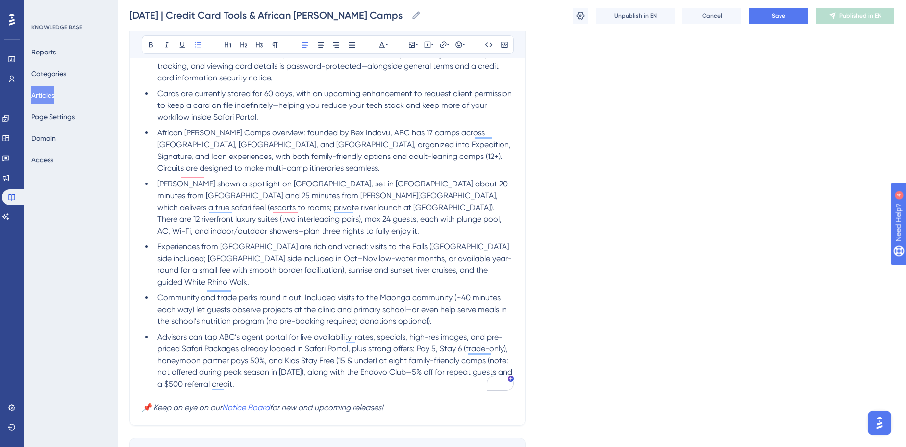
click at [254, 357] on li "Advisors can tap ABC’s agent portal for live availability, rates, specials, hig…" at bounding box center [333, 360] width 360 height 59
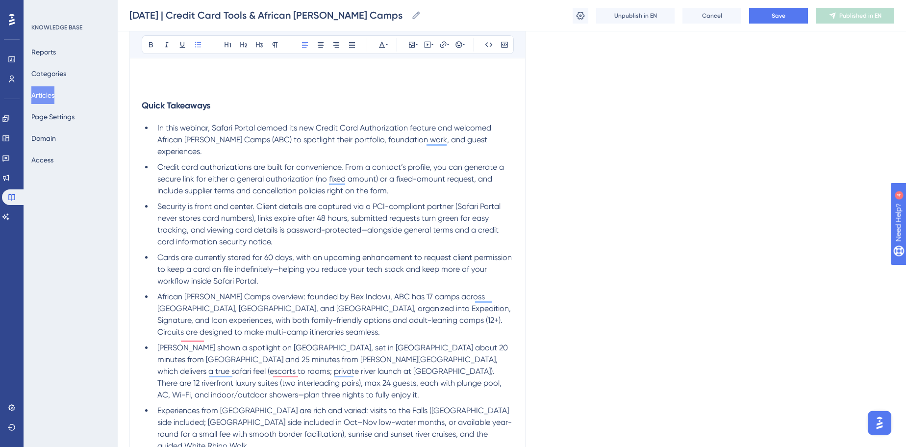
scroll to position [544, 0]
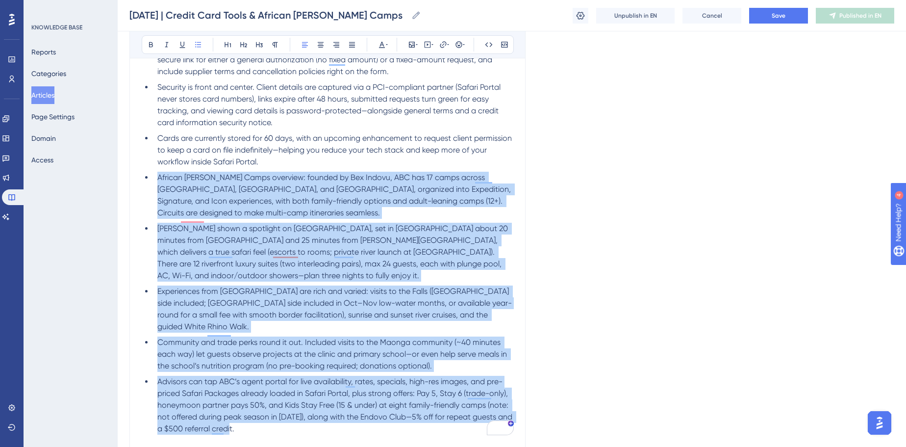
click at [156, 172] on li "African [PERSON_NAME] Camps overview: founded by Bex Indovu, ABC has 17 camps a…" at bounding box center [333, 195] width 360 height 47
copy ul "Loremip Dolo Sitam consecte: adipisc el Sed Doeius, TEM inc 89 utlab etdolo Mag…"
click at [376, 245] on li "[PERSON_NAME] shown a spotlight on [GEOGRAPHIC_DATA], set in [GEOGRAPHIC_DATA] …" at bounding box center [333, 252] width 360 height 59
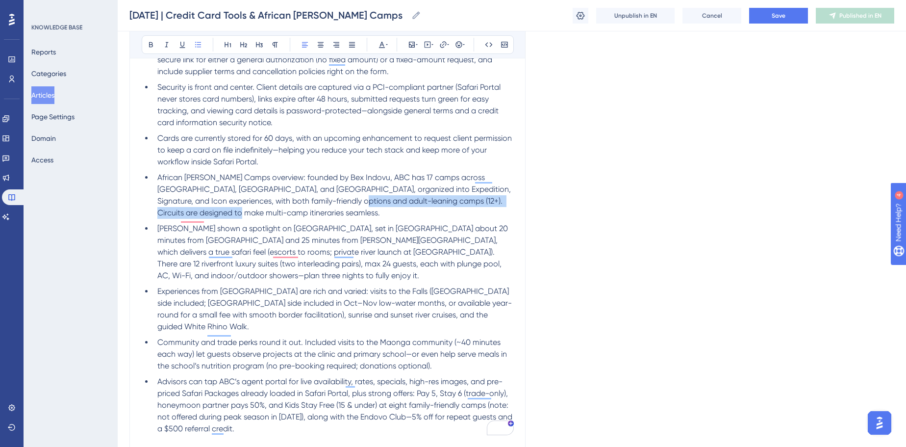
drag, startPoint x: 299, startPoint y: 200, endPoint x: 353, endPoint y: 190, distance: 55.8
click at [353, 190] on li "African [PERSON_NAME] Camps overview: founded by Bex Indovu, ABC has 17 camps a…" at bounding box center [333, 195] width 360 height 47
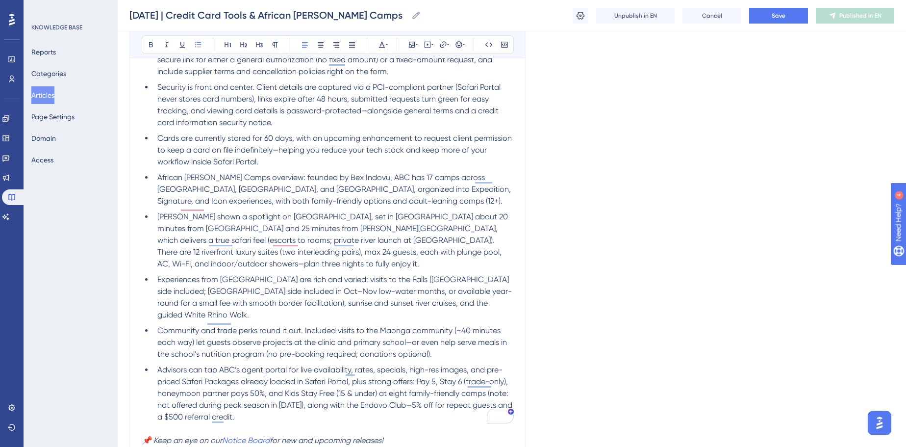
click at [300, 325] on span "Community and trade perks round it out. Included visits to the Maonga community…" at bounding box center [332, 341] width 351 height 33
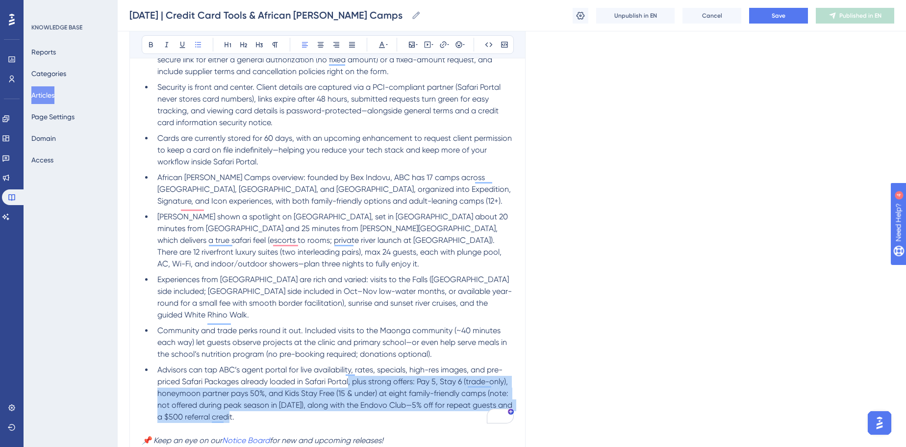
drag, startPoint x: 282, startPoint y: 378, endPoint x: 350, endPoint y: 360, distance: 69.9
click at [350, 364] on li "Advisors can tap ABC’s agent portal for live availability, rates, specials, hig…" at bounding box center [333, 393] width 360 height 59
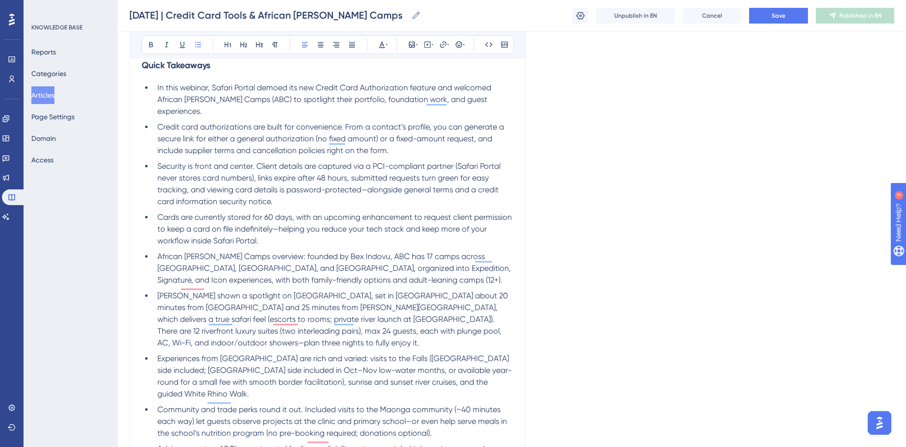
scroll to position [455, 0]
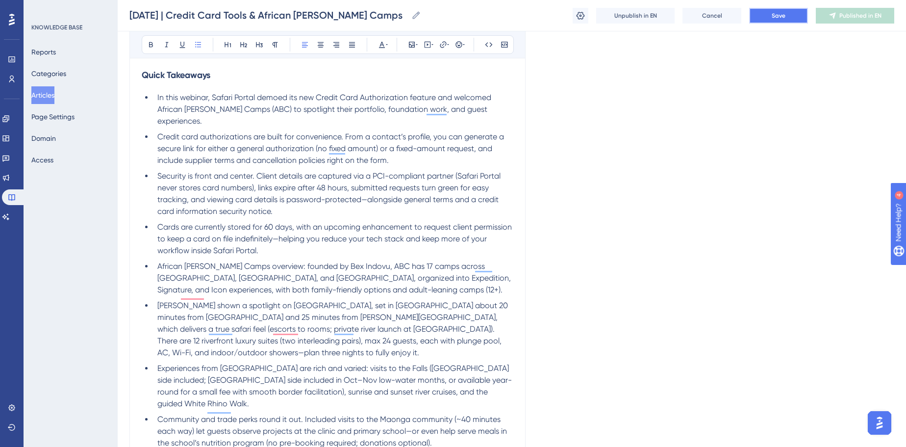
click at [789, 19] on button "Save" at bounding box center [778, 16] width 59 height 16
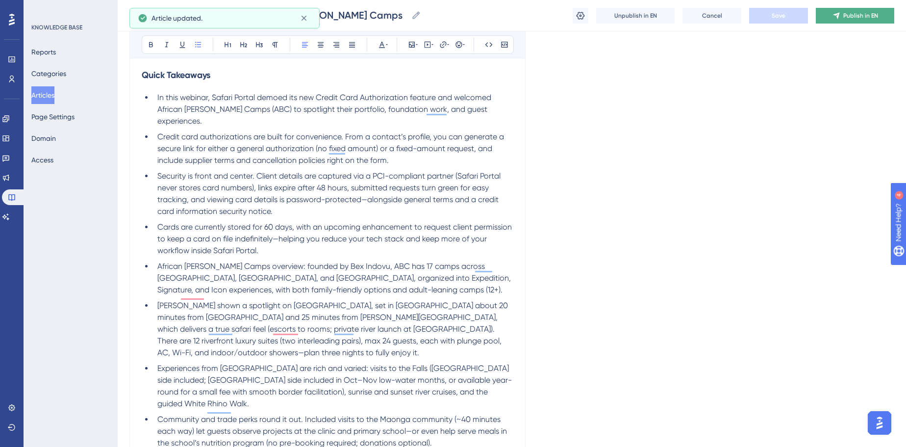
click at [857, 19] on span "Publish in EN" at bounding box center [860, 16] width 35 height 8
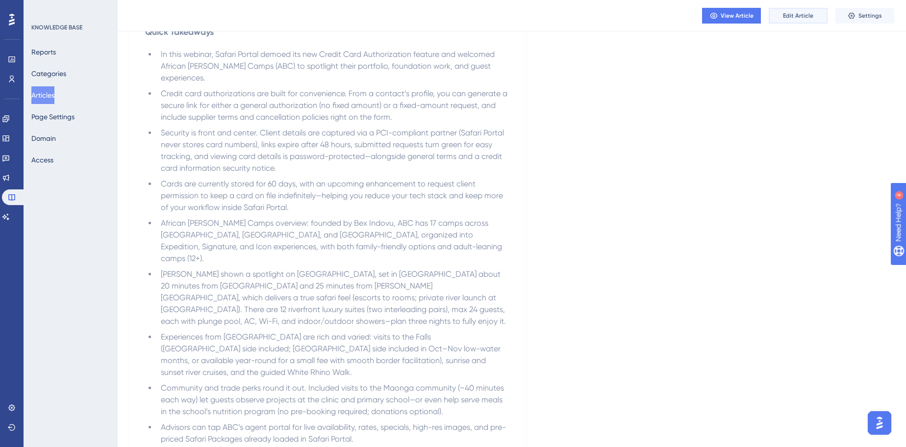
click at [801, 13] on span "Edit Article" at bounding box center [798, 16] width 30 height 8
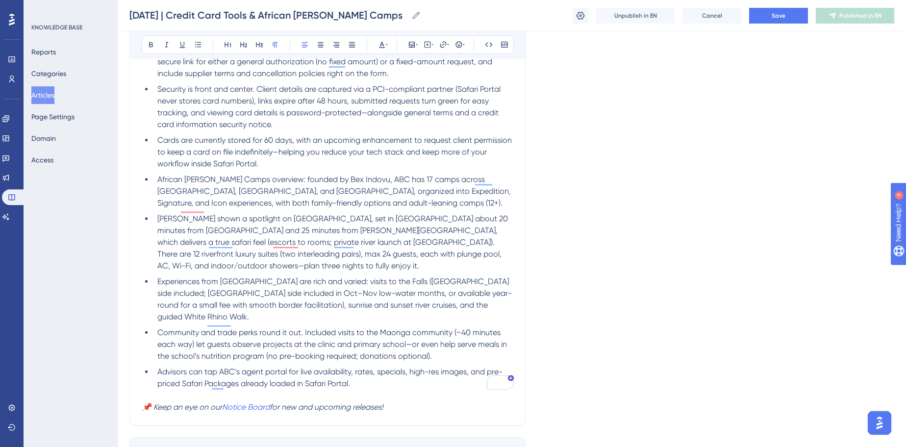
scroll to position [541, 0]
click at [257, 152] on span "Cards are currently stored for 60 days, with an upcoming enhancement to request…" at bounding box center [335, 152] width 356 height 33
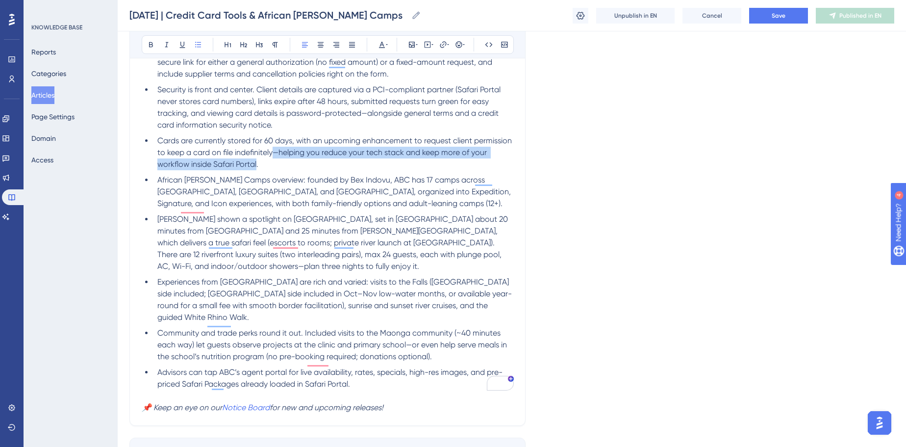
click at [273, 143] on span "Cards are currently stored for 60 days, with an upcoming enhancement to request…" at bounding box center [335, 152] width 356 height 33
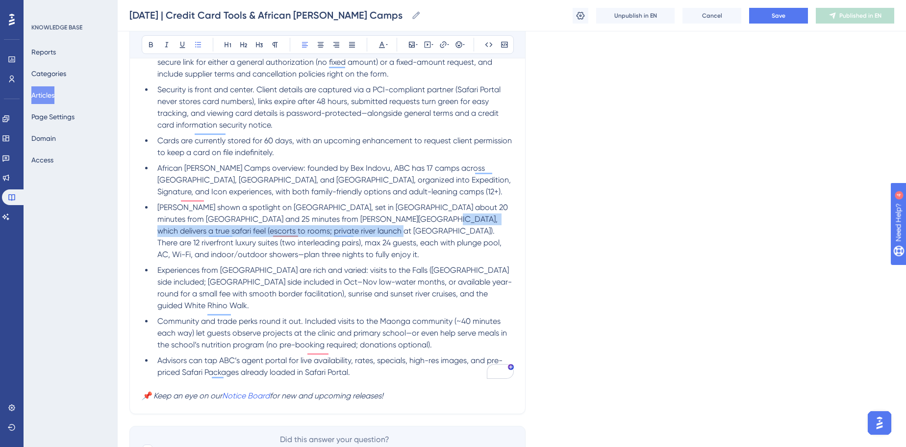
drag, startPoint x: 324, startPoint y: 219, endPoint x: 393, endPoint y: 209, distance: 69.3
click at [393, 209] on span "[PERSON_NAME] shown a spotlight on [GEOGRAPHIC_DATA], set in [GEOGRAPHIC_DATA] …" at bounding box center [333, 230] width 352 height 56
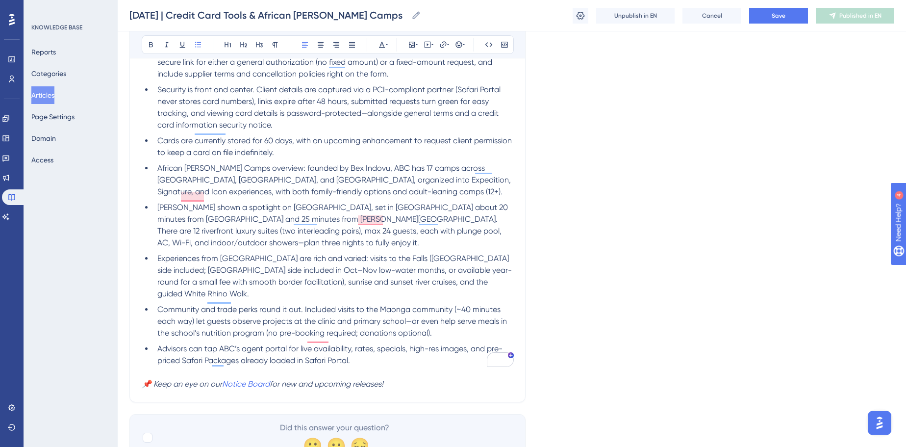
click at [797, 7] on div "[DATE] | Credit Card Tools & African [PERSON_NAME] Camps [DATE] | Credit Card T…" at bounding box center [512, 15] width 788 height 31
click at [795, 15] on button "Save" at bounding box center [778, 16] width 59 height 16
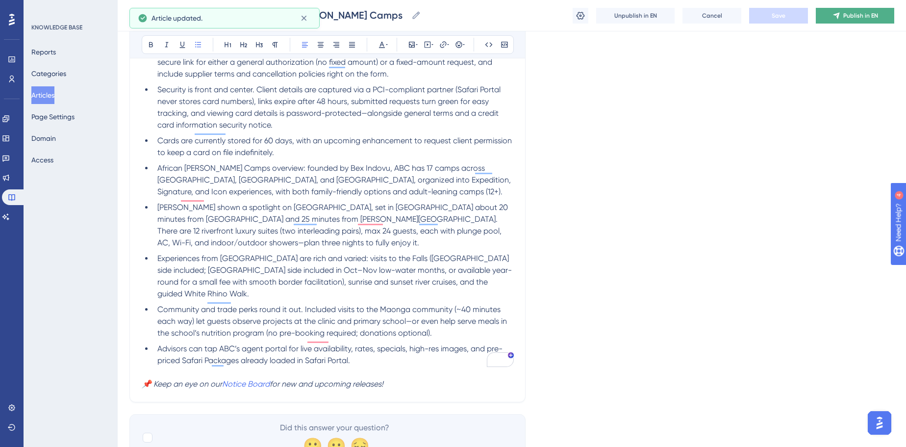
click at [863, 17] on span "Publish in EN" at bounding box center [860, 16] width 35 height 8
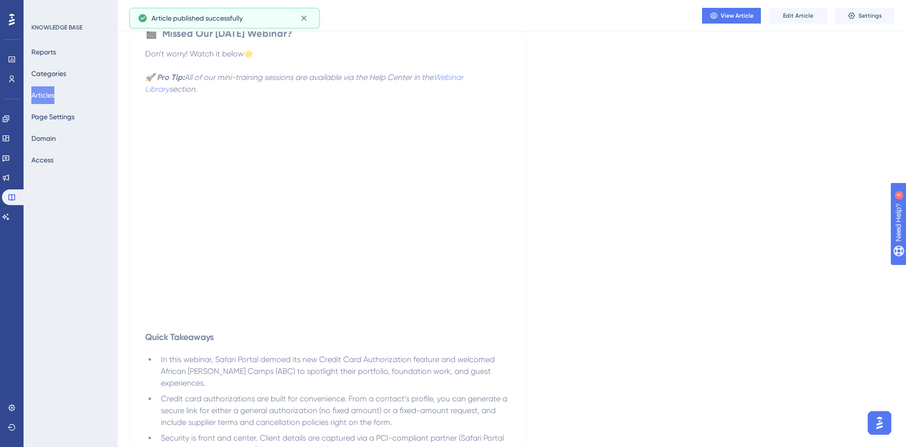
scroll to position [0, 0]
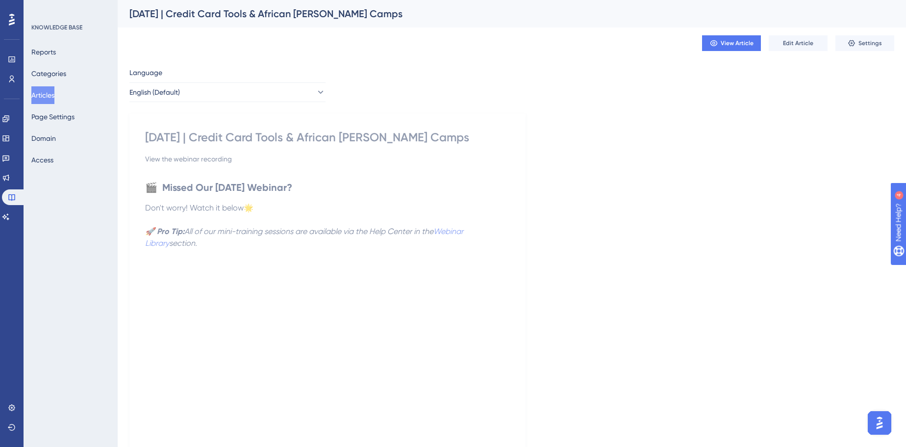
click at [47, 94] on button "Articles" at bounding box center [42, 95] width 23 height 18
